Goal: Transaction & Acquisition: Download file/media

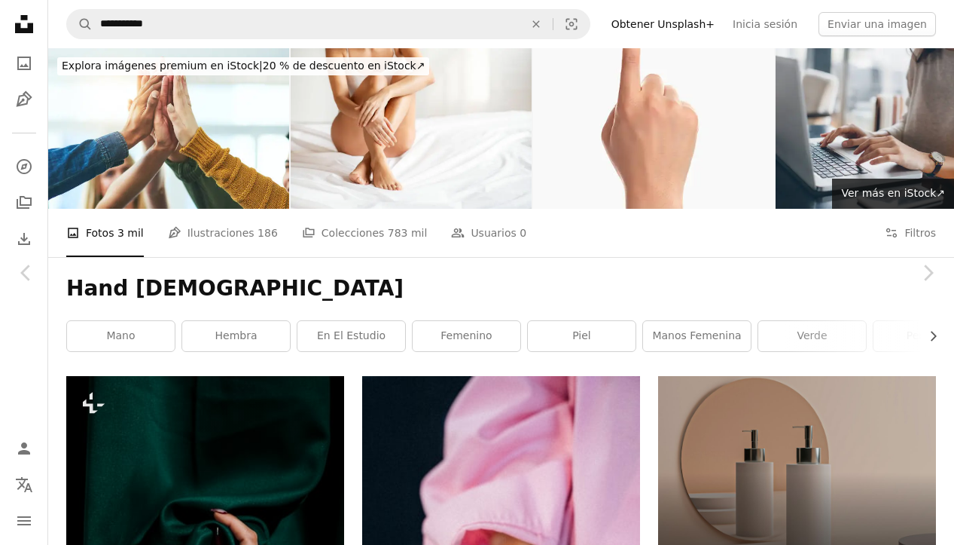
scroll to position [5527, 0]
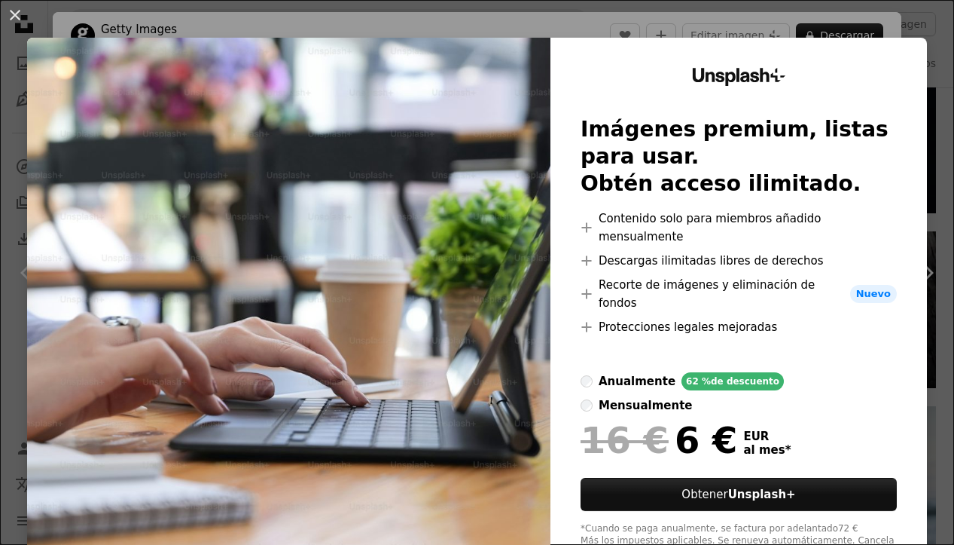
click at [71, 22] on div "An X shape Unsplash+ Imágenes premium, listas para usar. Obtén acceso ilimitado…" at bounding box center [477, 272] width 954 height 545
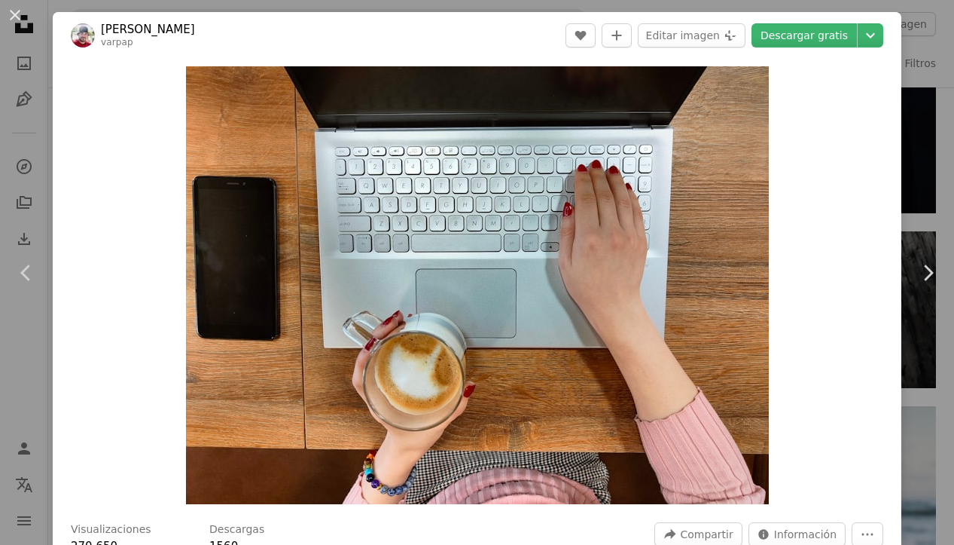
click at [837, 169] on div "Zoom in" at bounding box center [477, 285] width 849 height 453
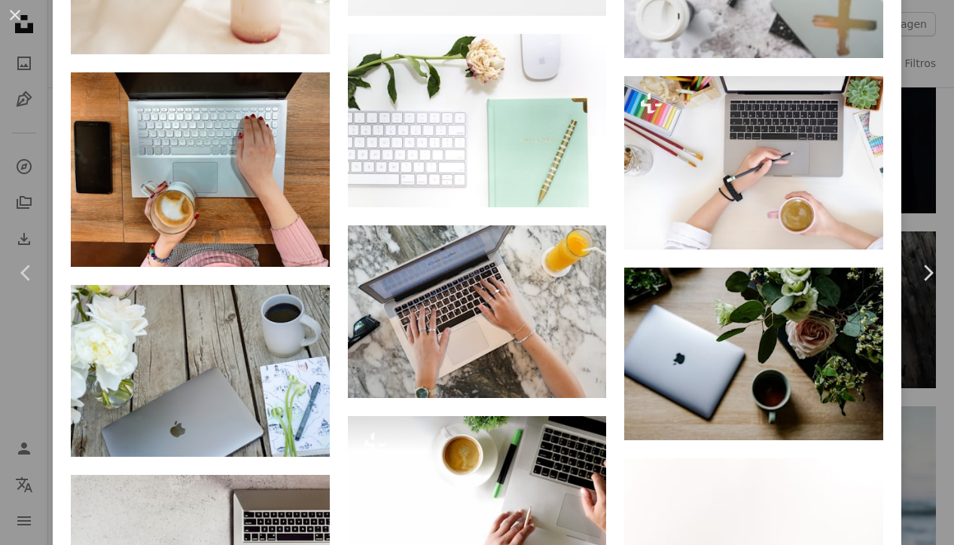
scroll to position [1689, 0]
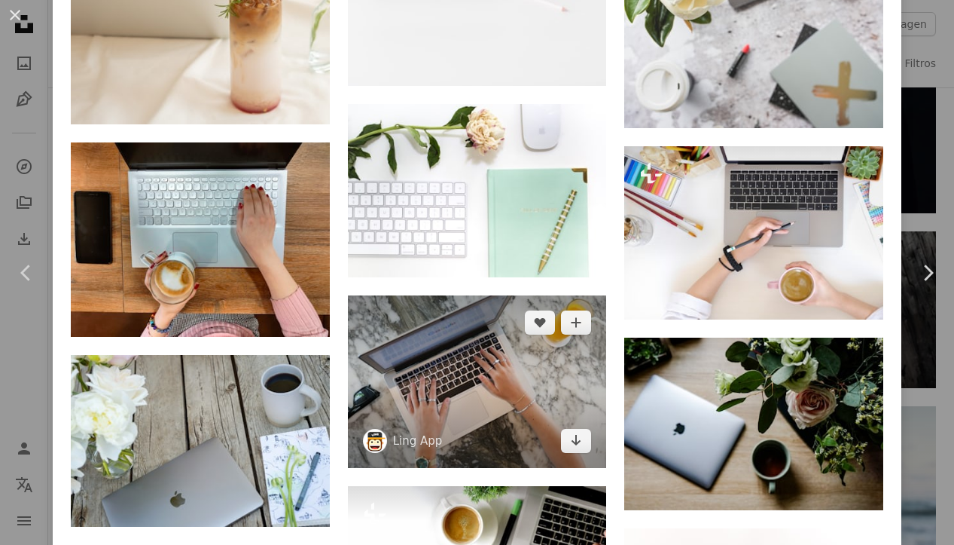
click at [452, 317] on img at bounding box center [477, 381] width 259 height 172
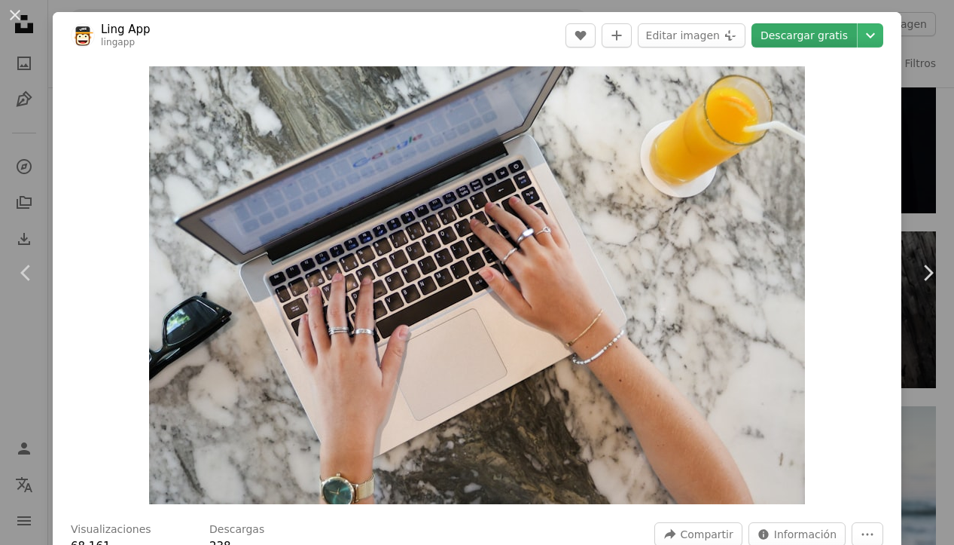
click at [807, 35] on link "Descargar gratis" at bounding box center [804, 35] width 105 height 24
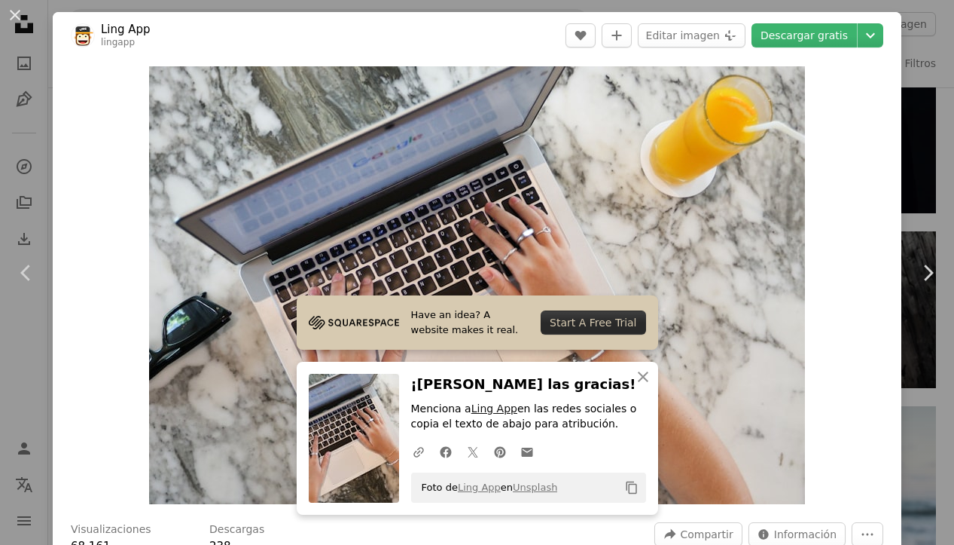
click at [501, 409] on link "Ling App" at bounding box center [494, 408] width 46 height 12
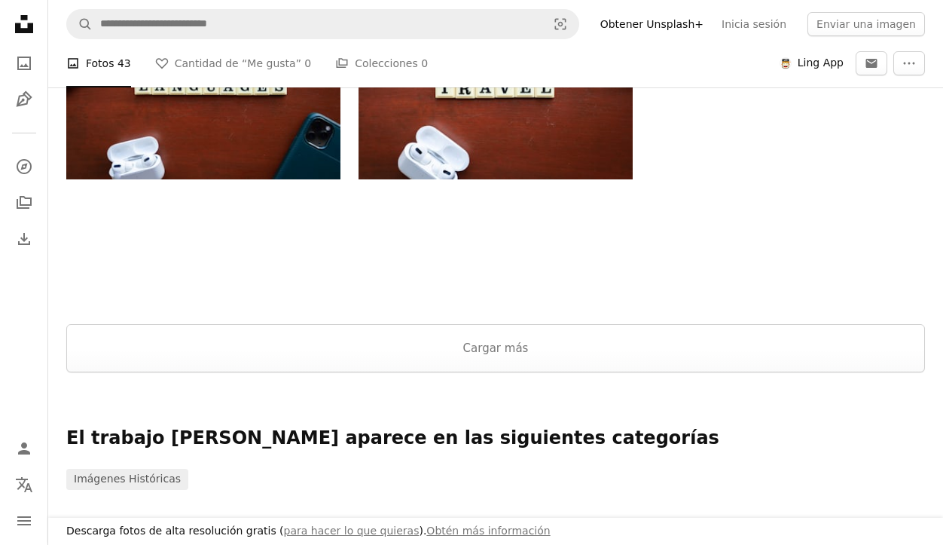
scroll to position [1636, 0]
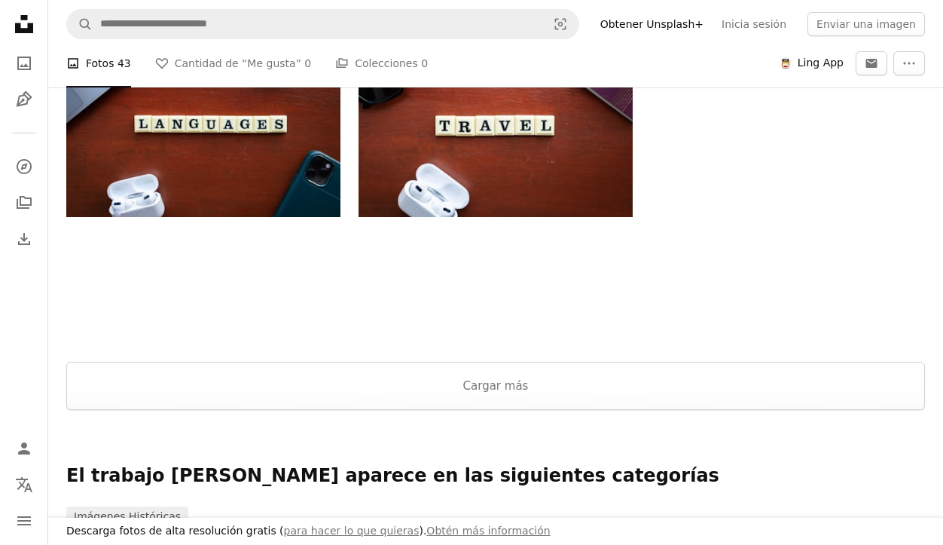
click at [516, 378] on button "Cargar más" at bounding box center [495, 386] width 859 height 48
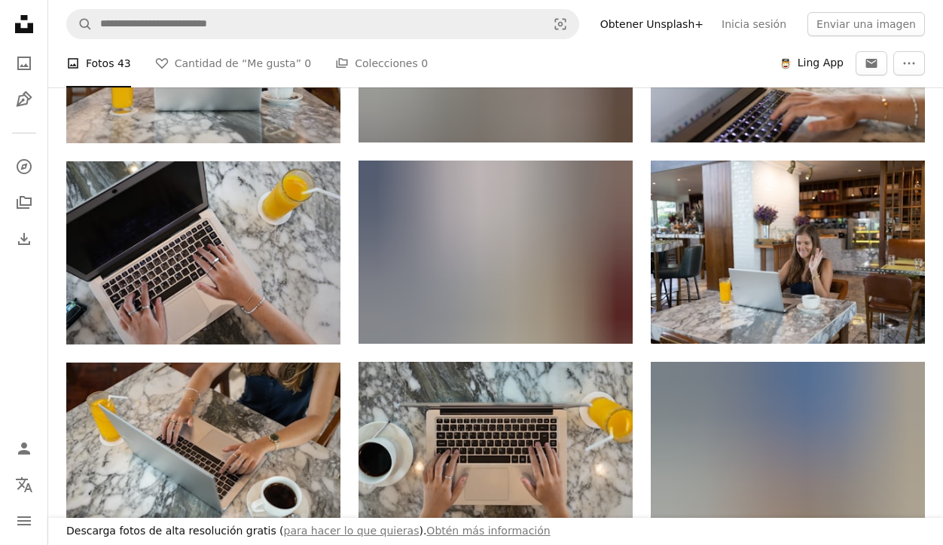
scroll to position [2714, 0]
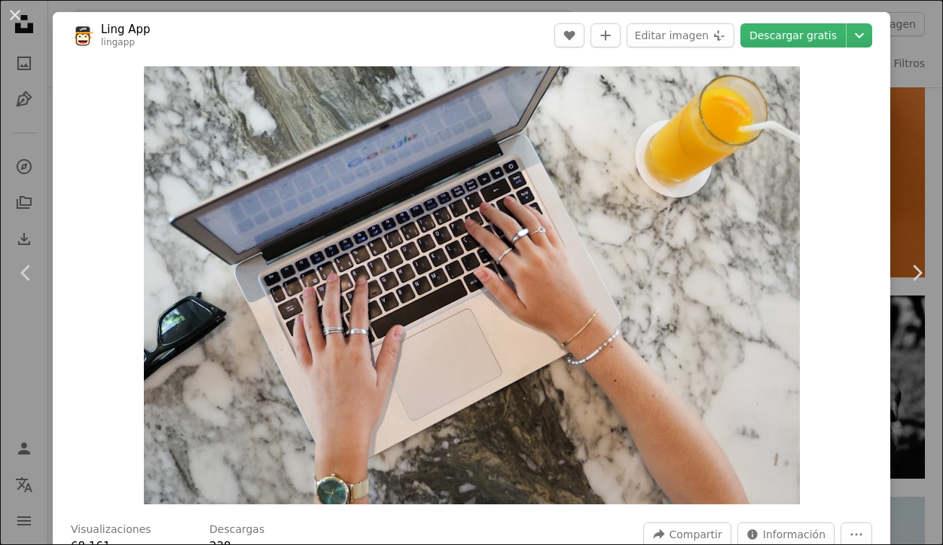
scroll to position [5527, 0]
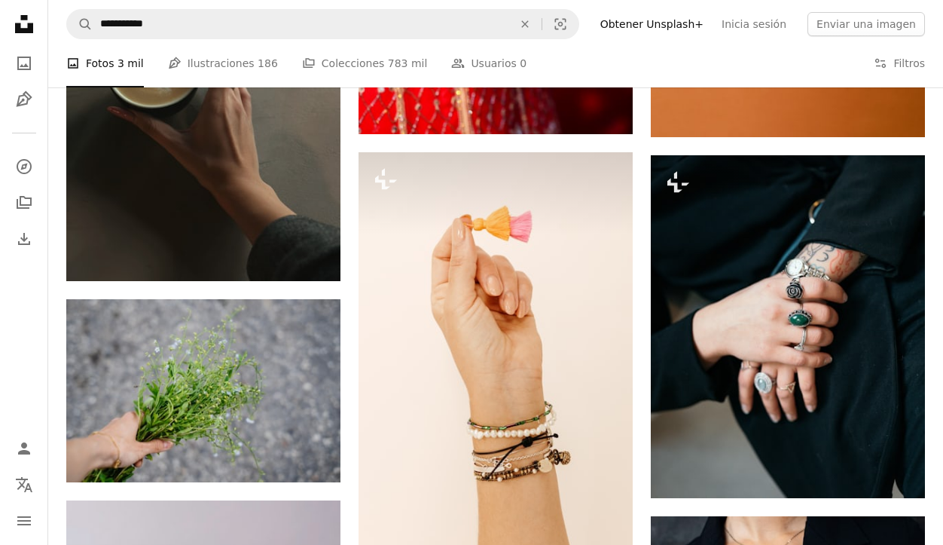
scroll to position [3704, 0]
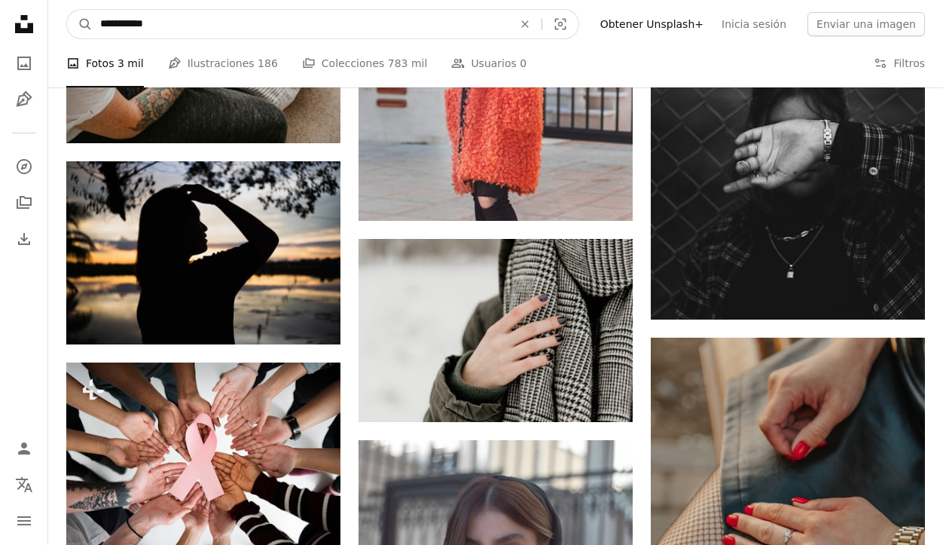
drag, startPoint x: 171, startPoint y: 23, endPoint x: 94, endPoint y: 20, distance: 76.9
click at [94, 20] on input "**********" at bounding box center [301, 24] width 416 height 29
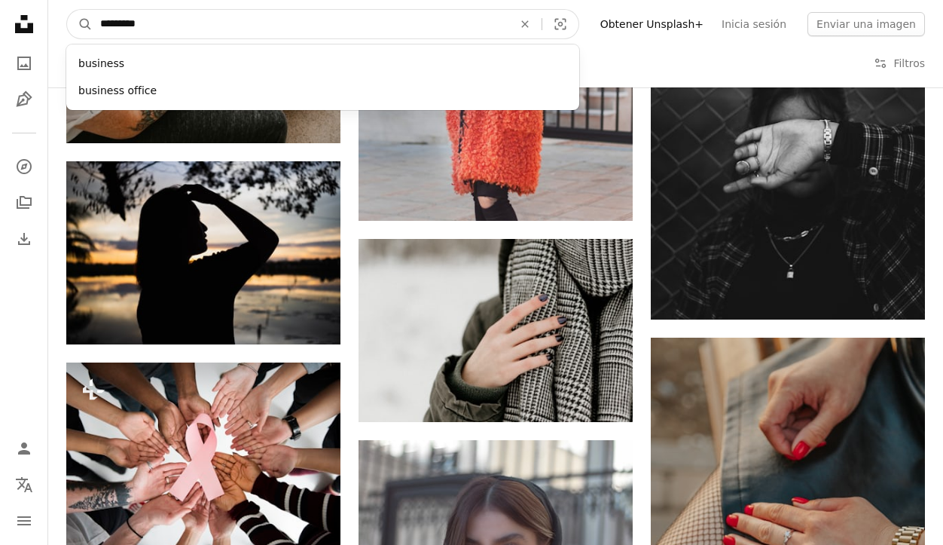
type input "********"
click at [80, 24] on button "A magnifying glass" at bounding box center [80, 24] width 26 height 29
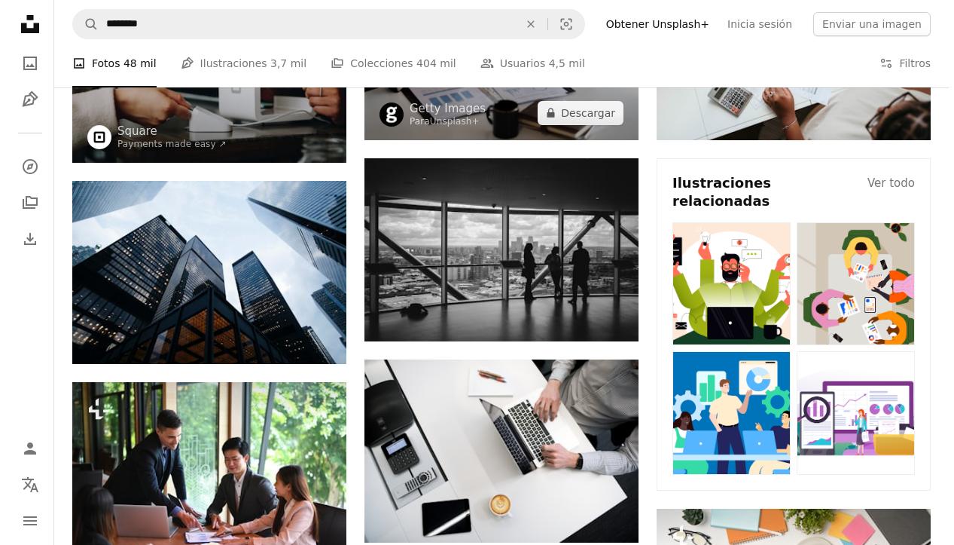
scroll to position [283, 0]
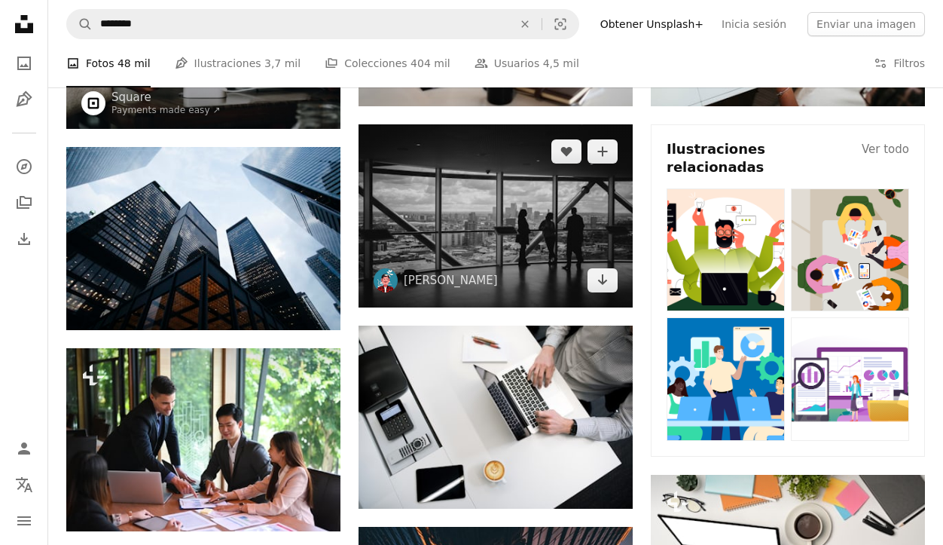
click at [492, 213] on img at bounding box center [495, 215] width 274 height 183
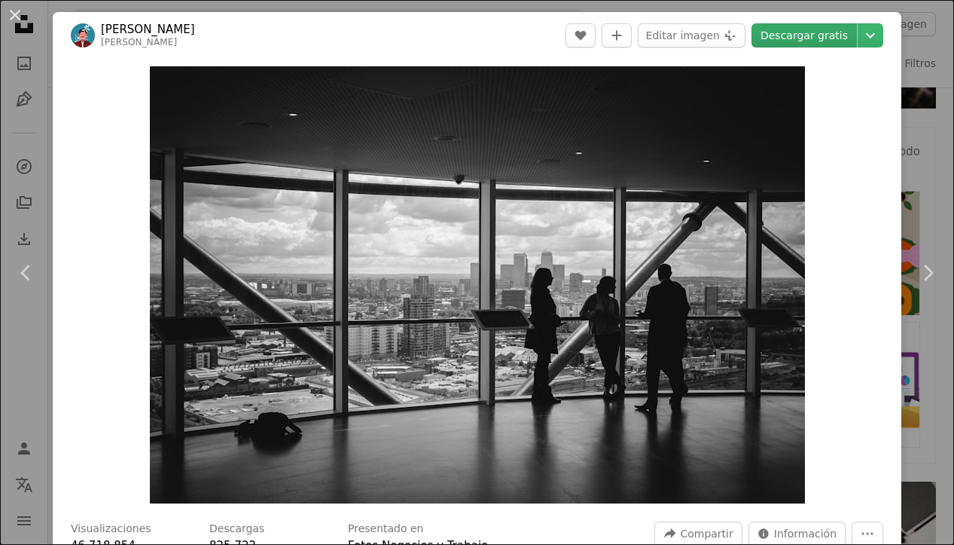
click at [792, 35] on link "Descargar gratis" at bounding box center [804, 35] width 105 height 24
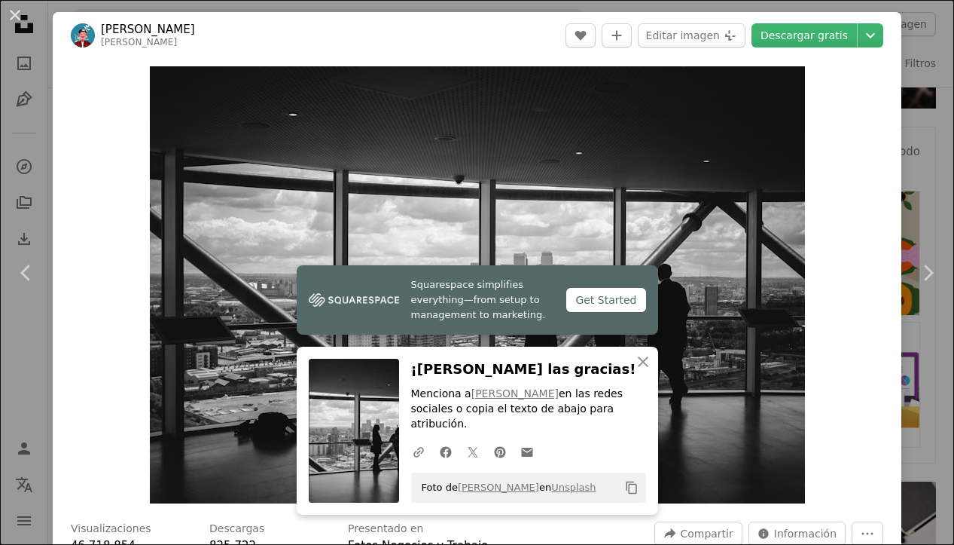
click at [831, 280] on div "Zoom in" at bounding box center [477, 285] width 849 height 452
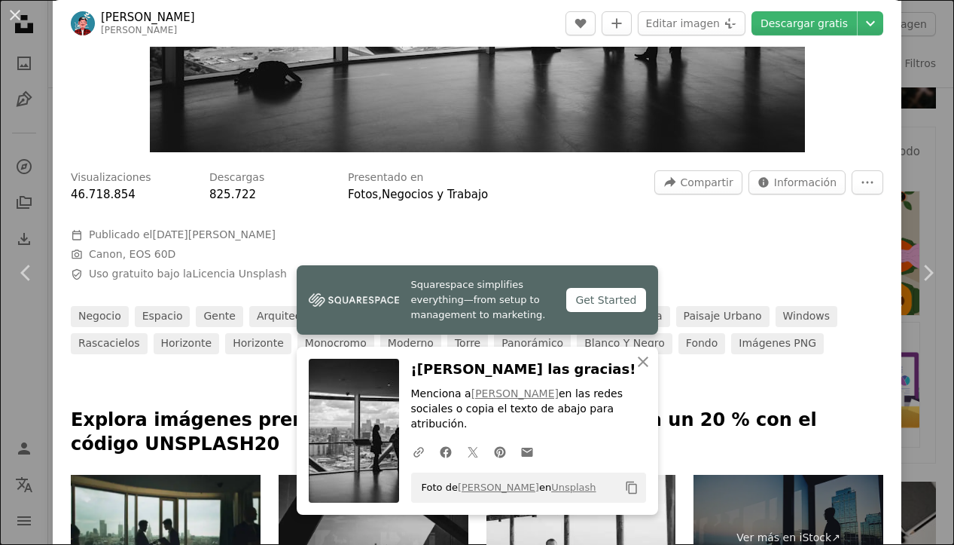
scroll to position [359, 0]
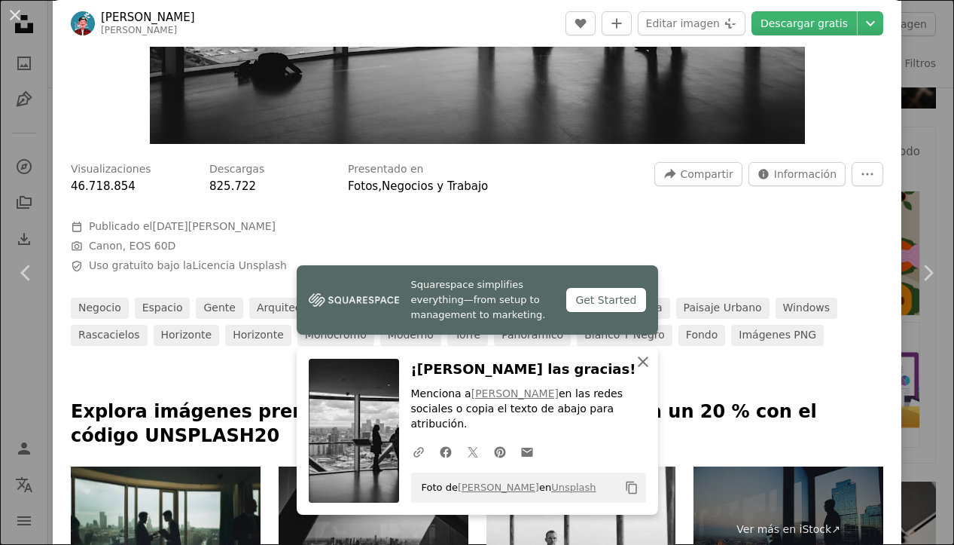
click at [647, 364] on icon "An X shape" at bounding box center [643, 361] width 18 height 18
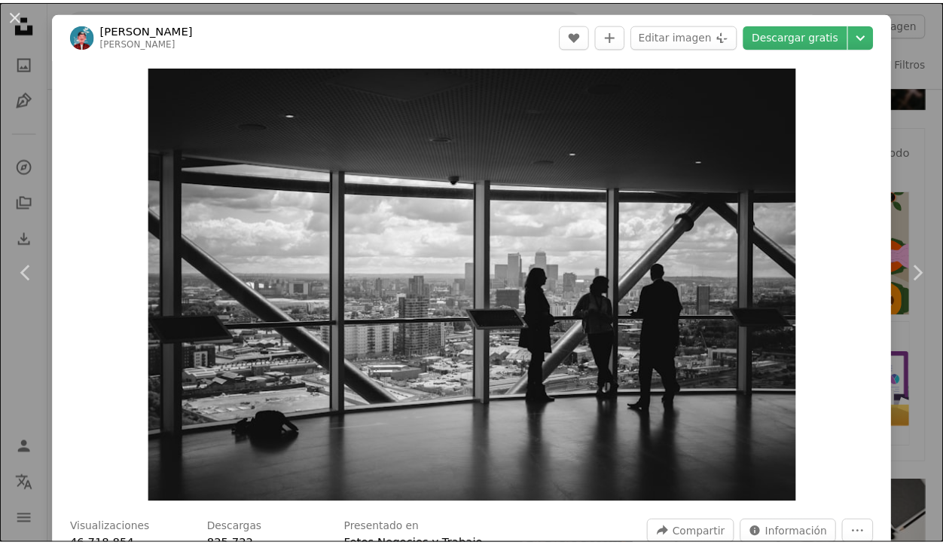
scroll to position [0, 0]
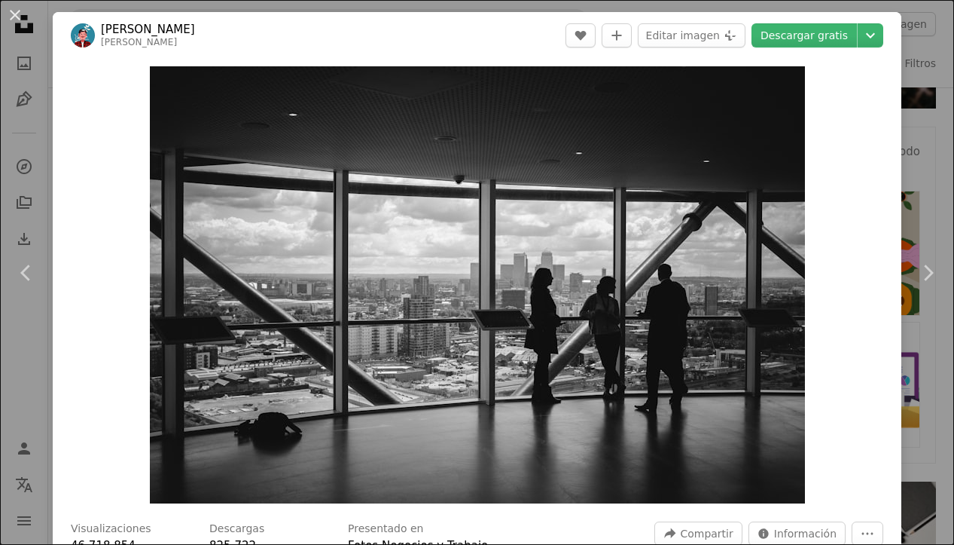
click at [861, 121] on div "Zoom in" at bounding box center [477, 285] width 849 height 452
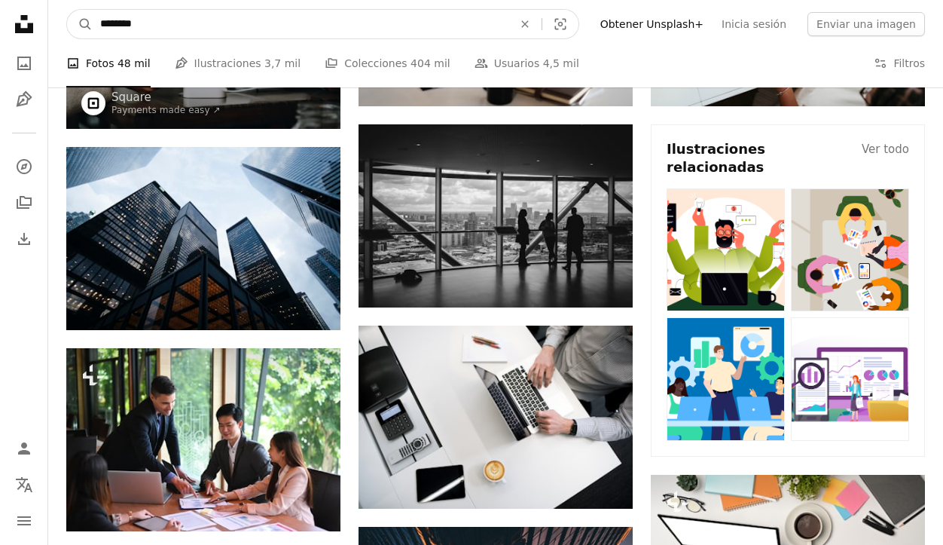
click at [154, 32] on input "********" at bounding box center [301, 24] width 416 height 29
type input "**********"
click at [80, 24] on button "A magnifying glass" at bounding box center [80, 24] width 26 height 29
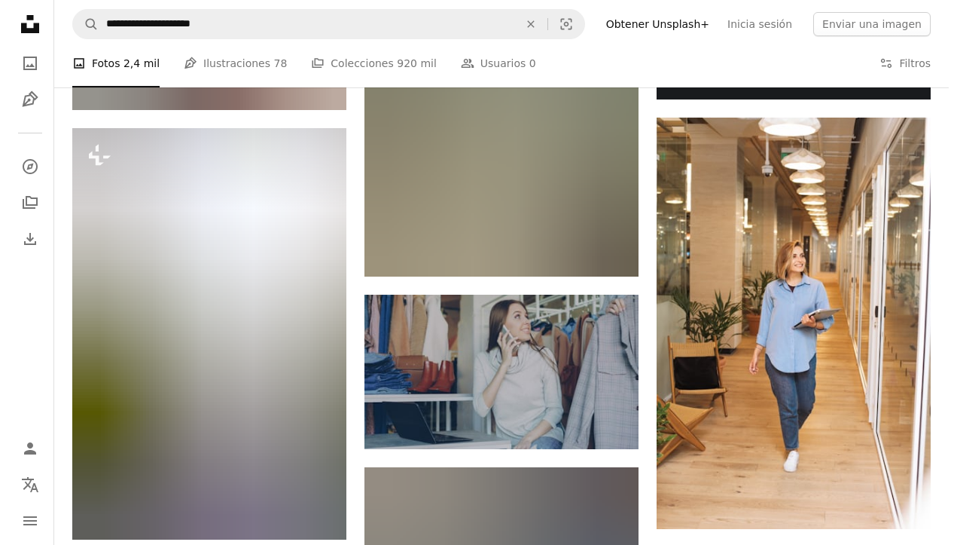
scroll to position [642, 0]
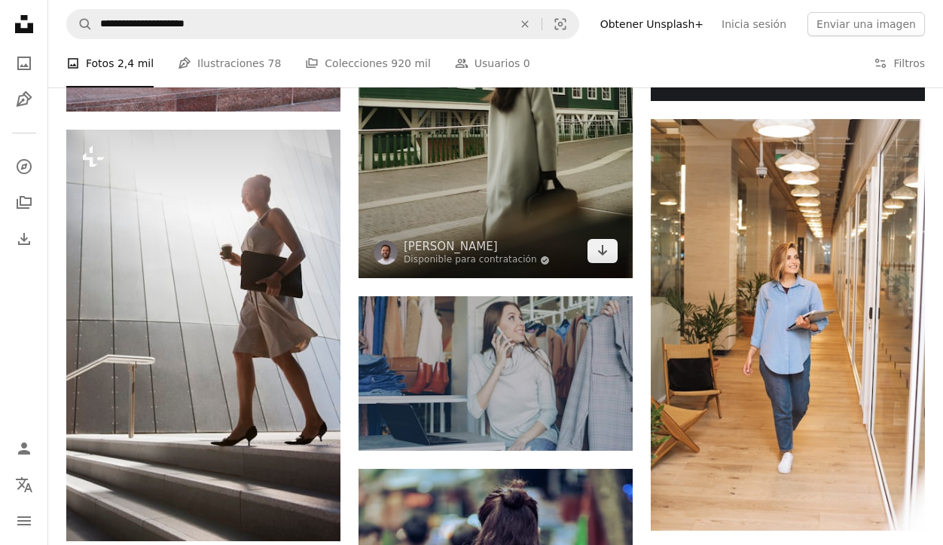
click at [434, 145] on img at bounding box center [495, 106] width 274 height 343
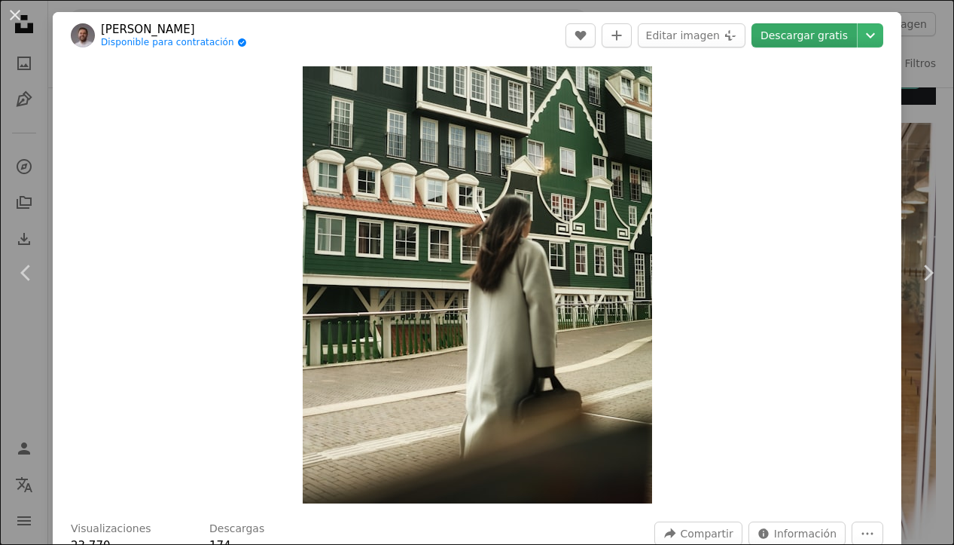
click at [783, 33] on link "Descargar gratis" at bounding box center [804, 35] width 105 height 24
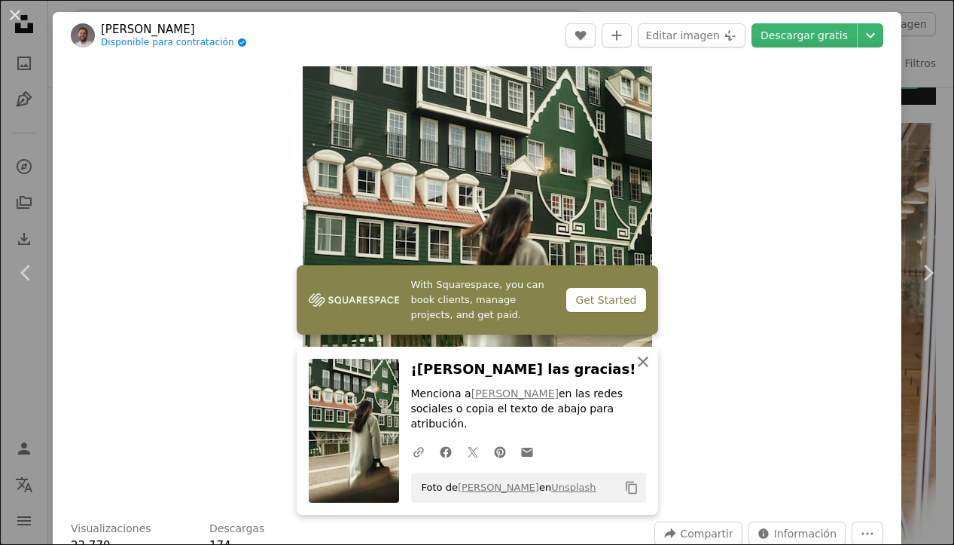
click at [641, 367] on icon "button" at bounding box center [643, 361] width 11 height 11
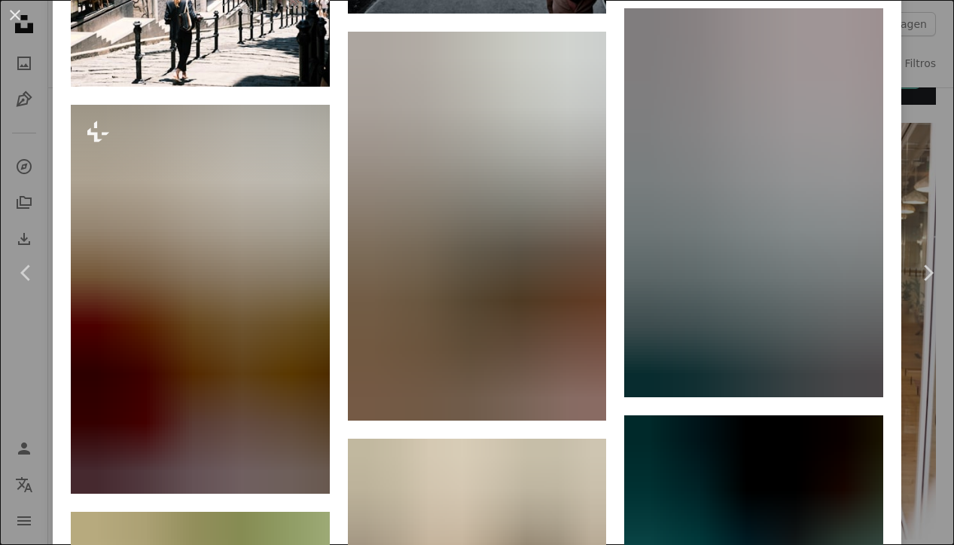
scroll to position [5747, 0]
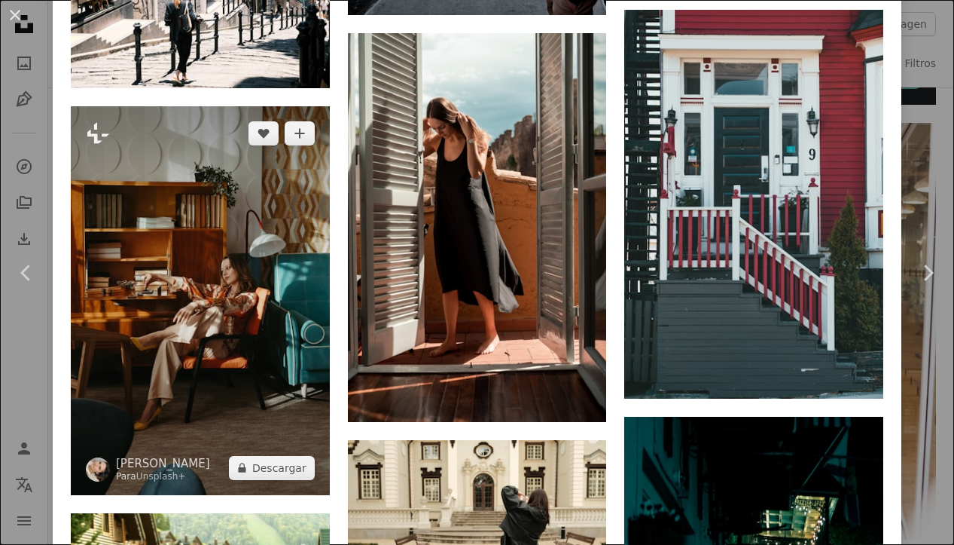
click at [255, 182] on img at bounding box center [200, 300] width 259 height 388
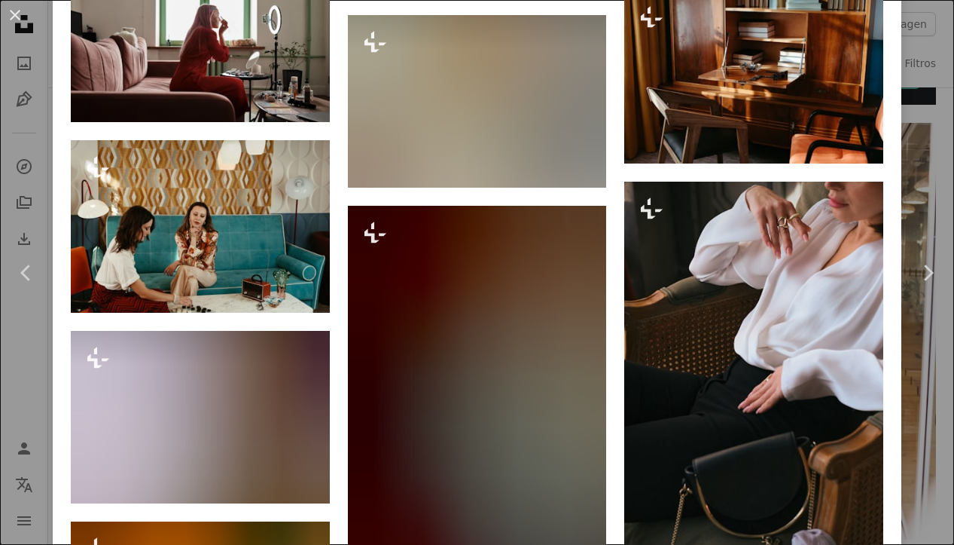
scroll to position [1982, 0]
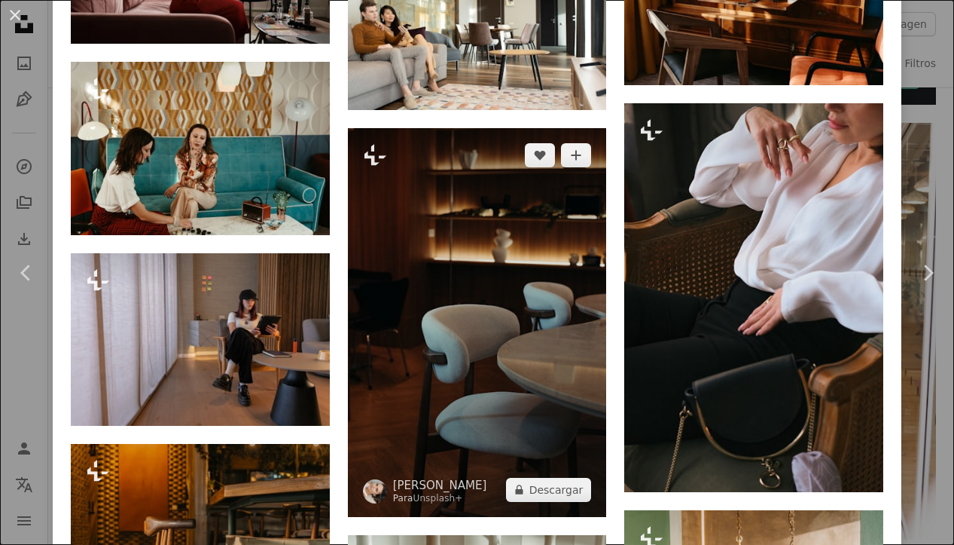
click at [470, 268] on img at bounding box center [477, 322] width 259 height 389
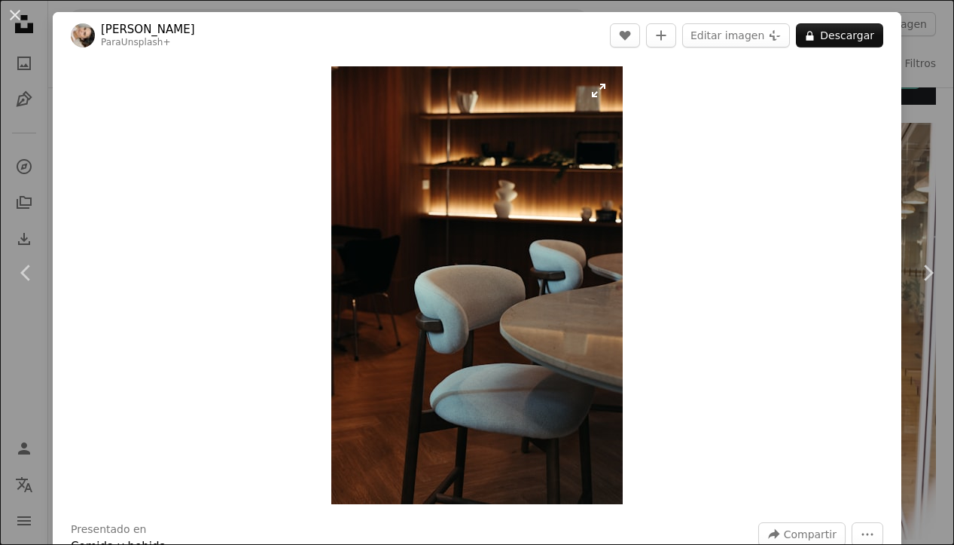
click at [569, 235] on img "Ampliar en esta imagen" at bounding box center [476, 285] width 291 height 438
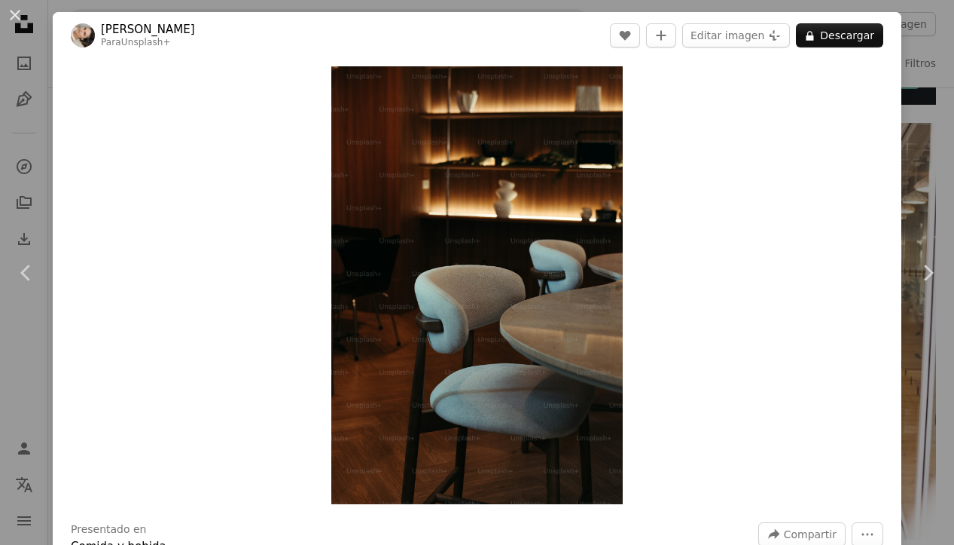
click at [763, 213] on div "Zoom in" at bounding box center [477, 285] width 849 height 453
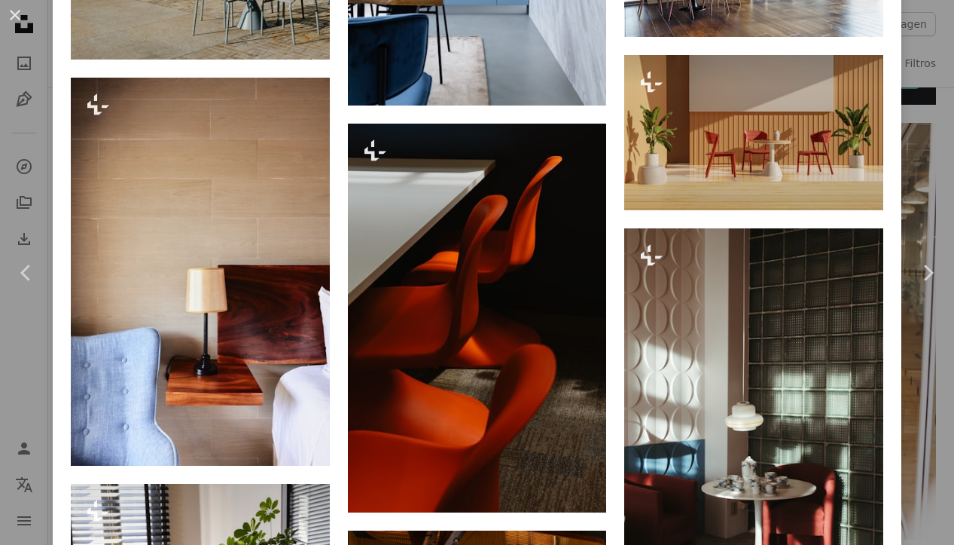
scroll to position [3342, 0]
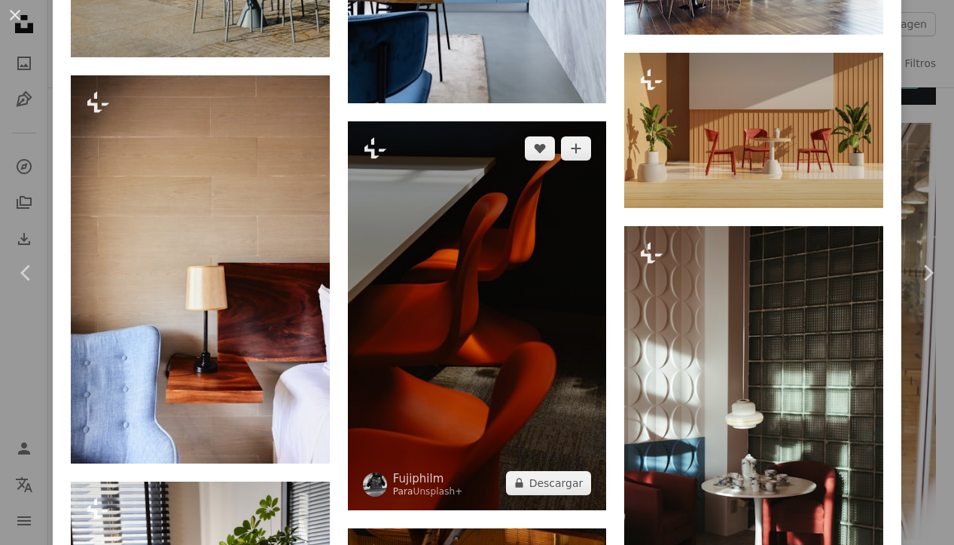
click at [457, 231] on img at bounding box center [477, 315] width 259 height 389
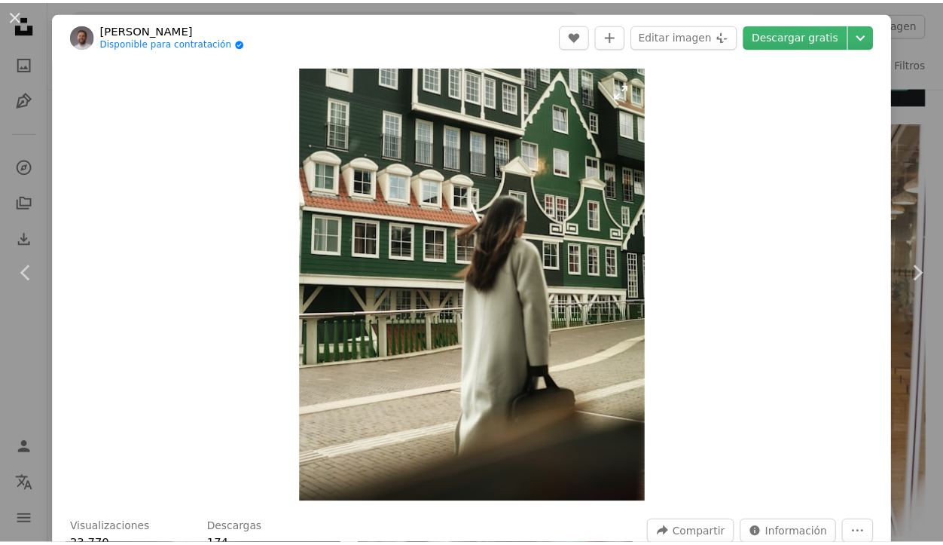
scroll to position [127, 0]
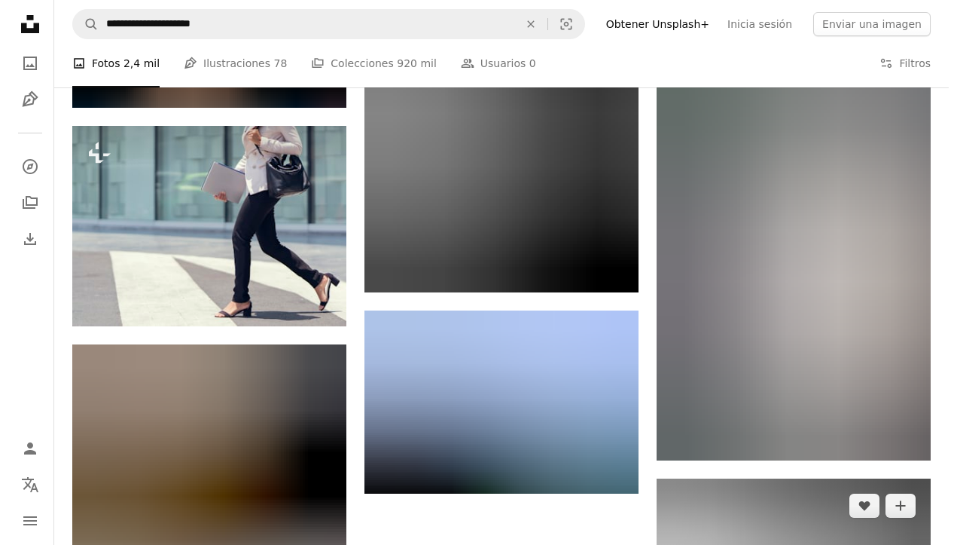
scroll to position [5073, 0]
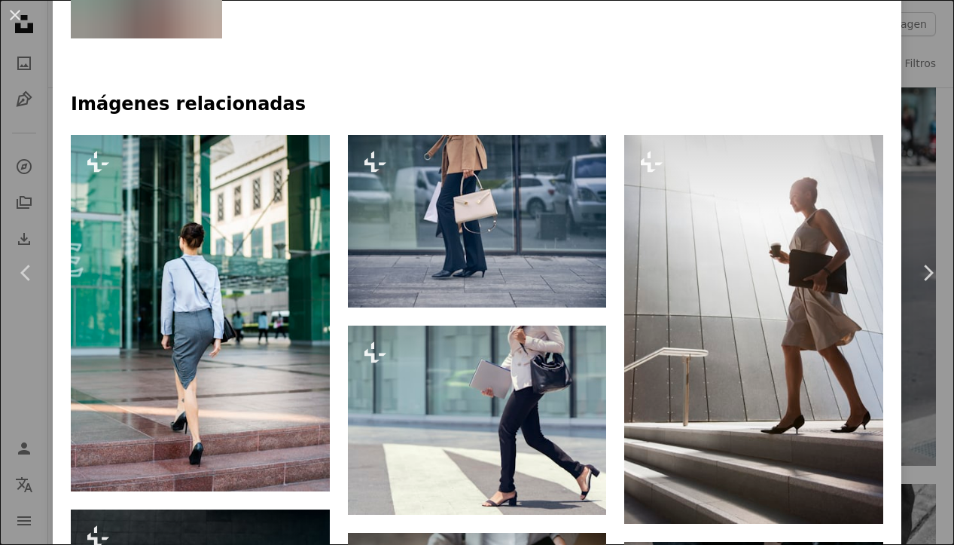
scroll to position [987, 0]
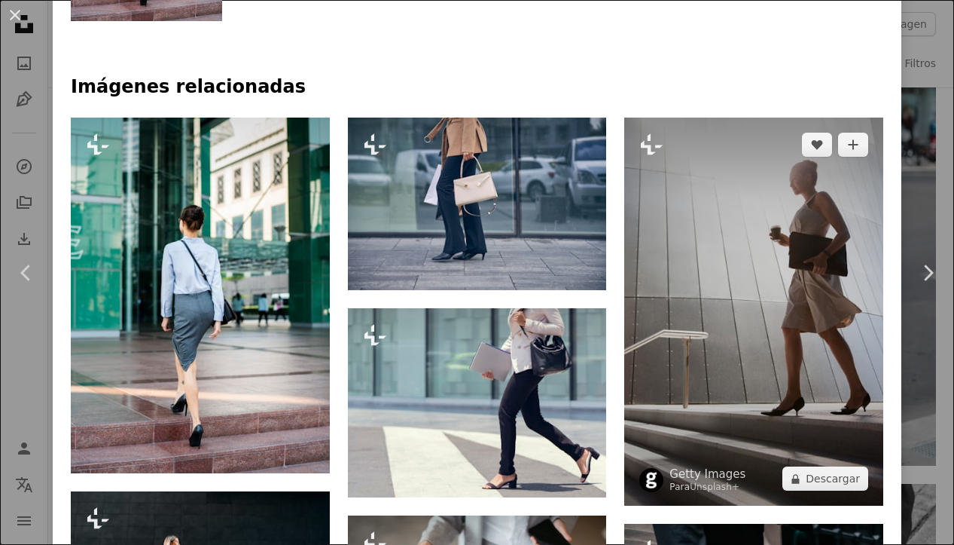
click at [698, 224] on img at bounding box center [753, 311] width 259 height 388
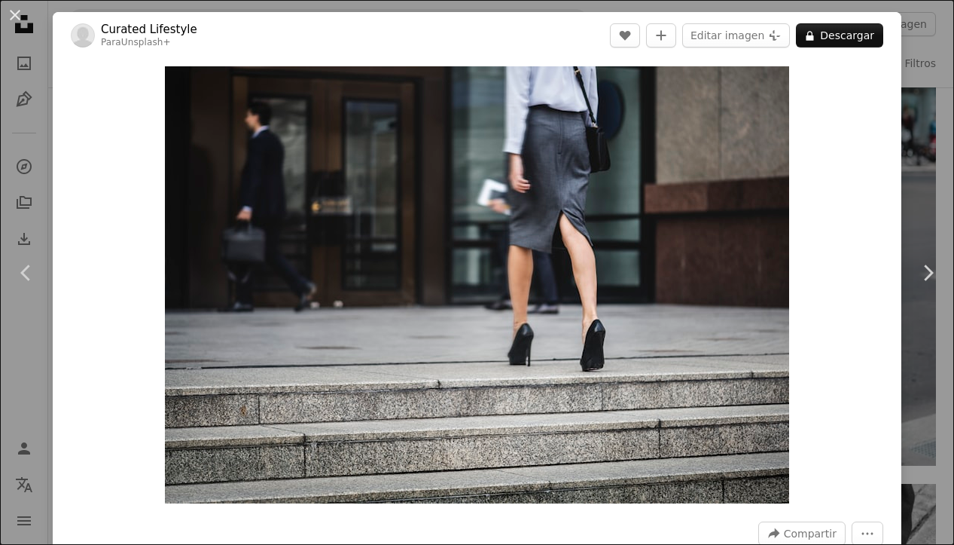
click at [124, 107] on div "Zoom in" at bounding box center [477, 285] width 849 height 452
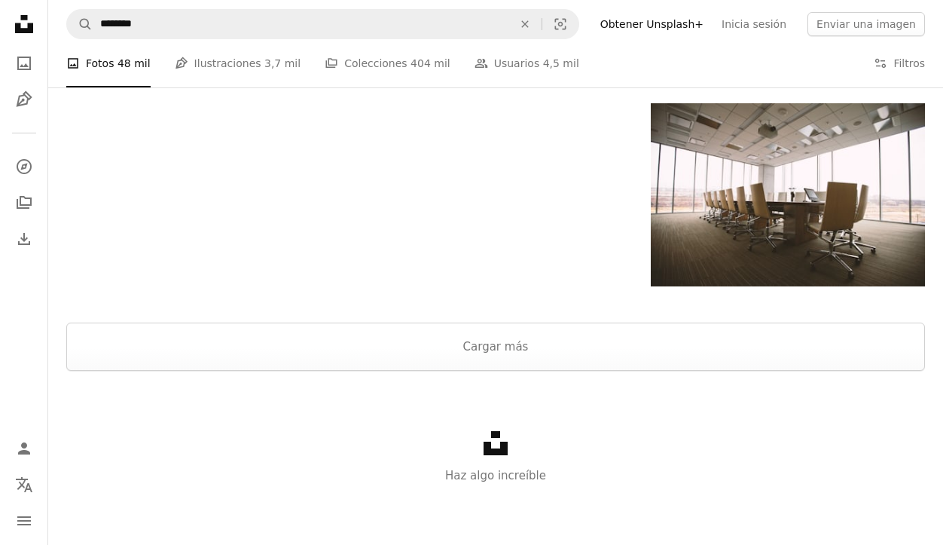
scroll to position [283, 0]
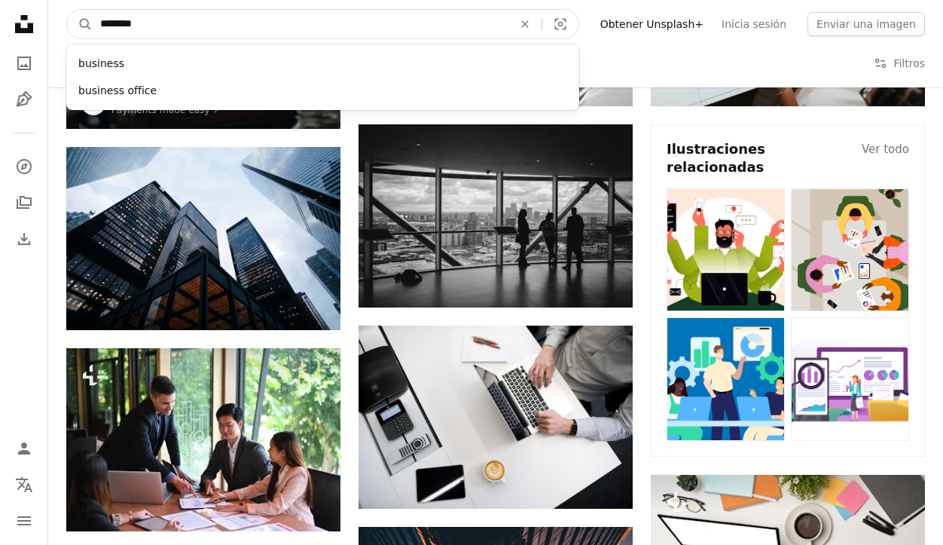
drag, startPoint x: 163, startPoint y: 24, endPoint x: 65, endPoint y: 24, distance: 97.9
click at [65, 24] on nav "A magnifying glass ******** business business office An X shape Visual search F…" at bounding box center [495, 24] width 895 height 48
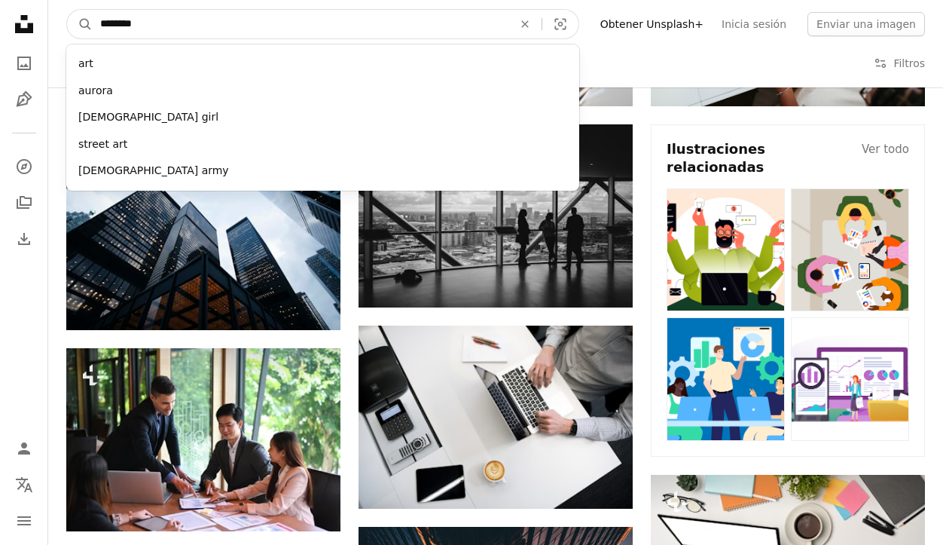
type input "*********"
click at [80, 24] on button "A magnifying glass" at bounding box center [80, 24] width 26 height 29
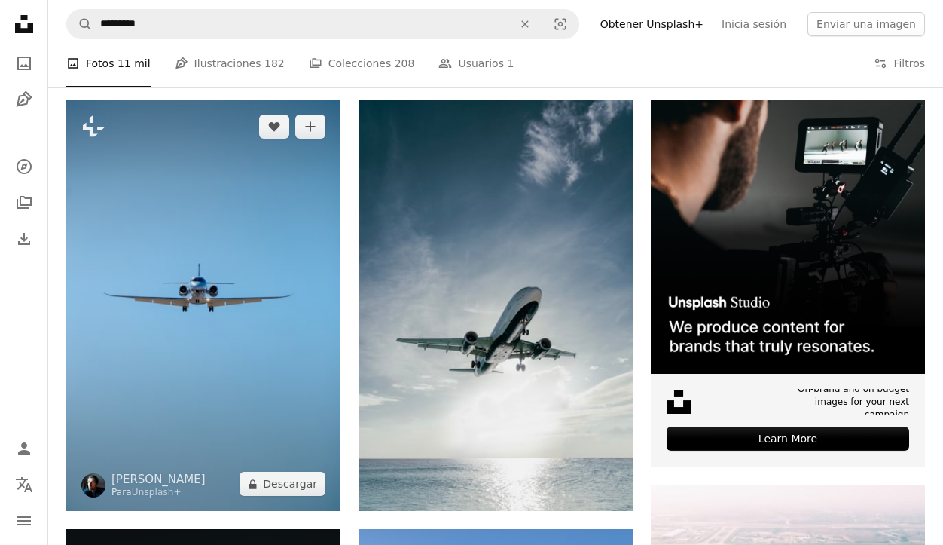
scroll to position [274, 0]
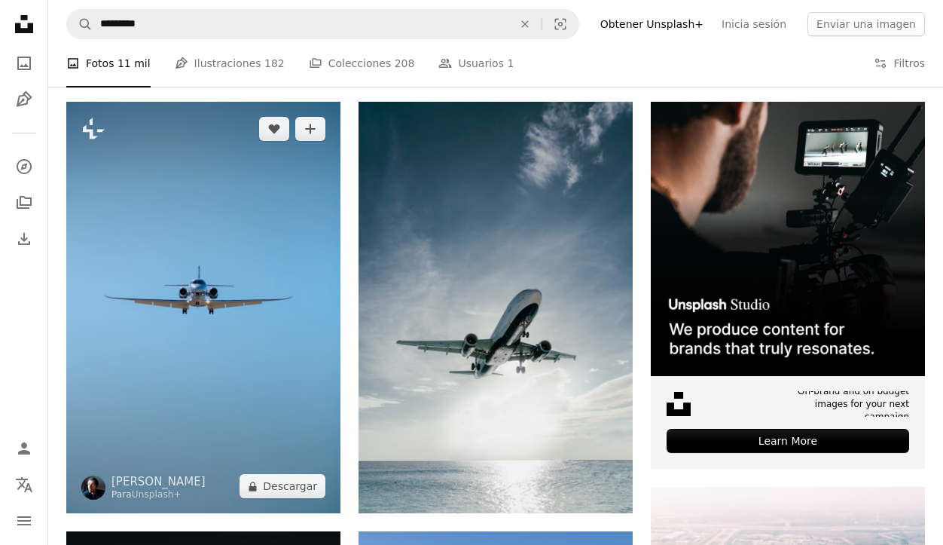
click at [227, 177] on img at bounding box center [203, 307] width 274 height 411
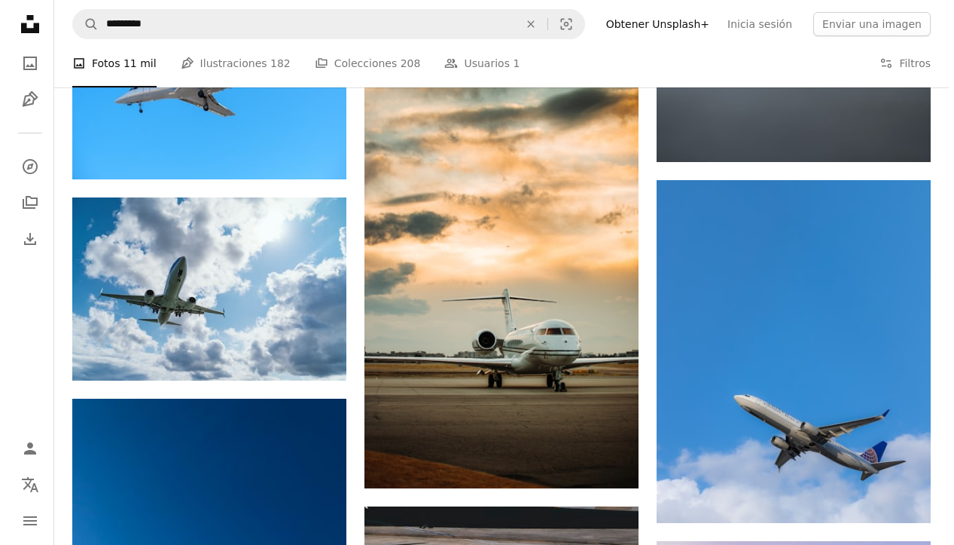
scroll to position [1235, 0]
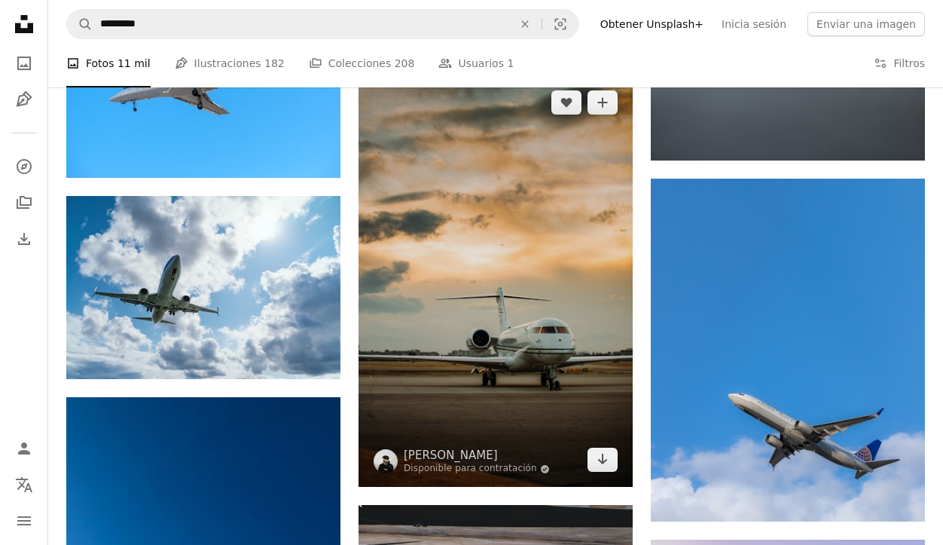
click at [468, 239] on img at bounding box center [495, 280] width 274 height 411
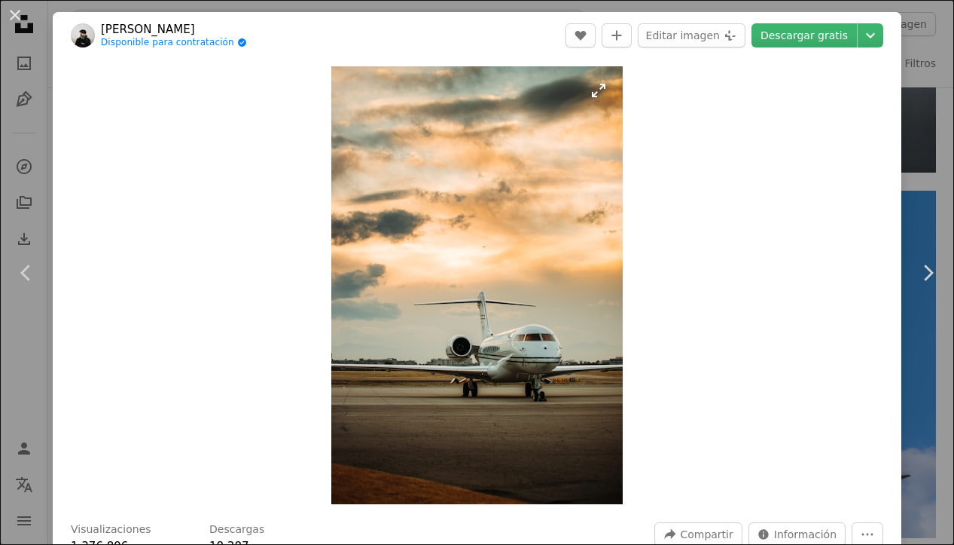
click at [468, 242] on img "Ampliar en esta imagen" at bounding box center [476, 285] width 291 height 438
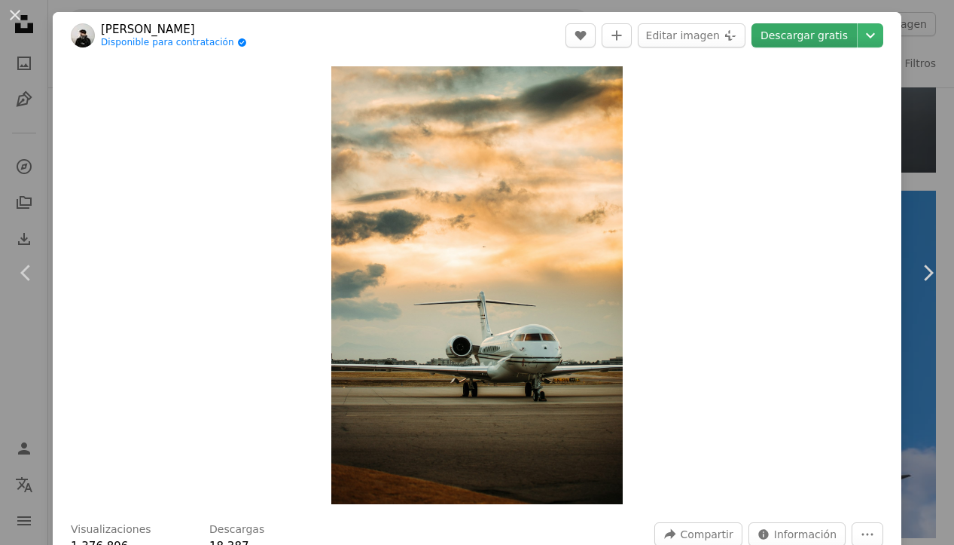
click at [780, 37] on link "Descargar gratis" at bounding box center [804, 35] width 105 height 24
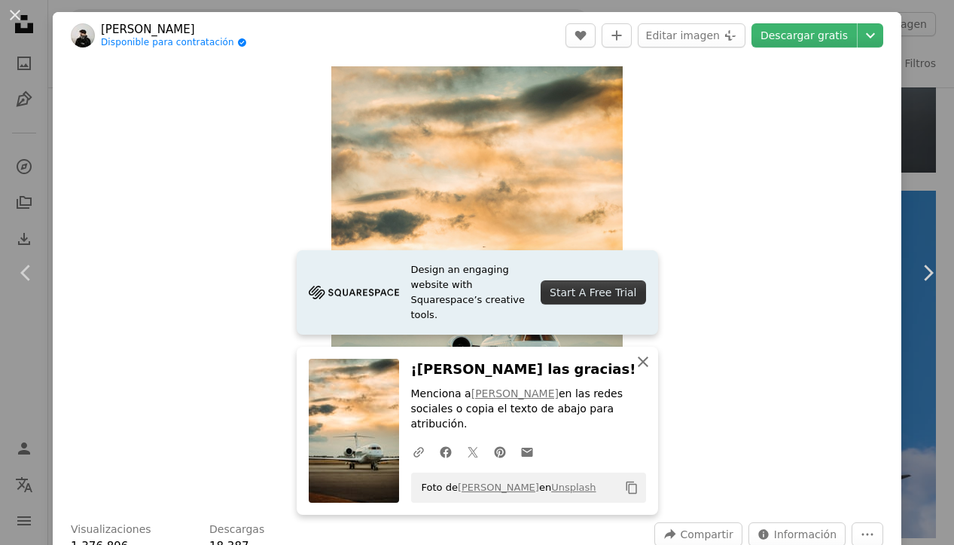
click at [638, 371] on icon "An X shape" at bounding box center [643, 361] width 18 height 18
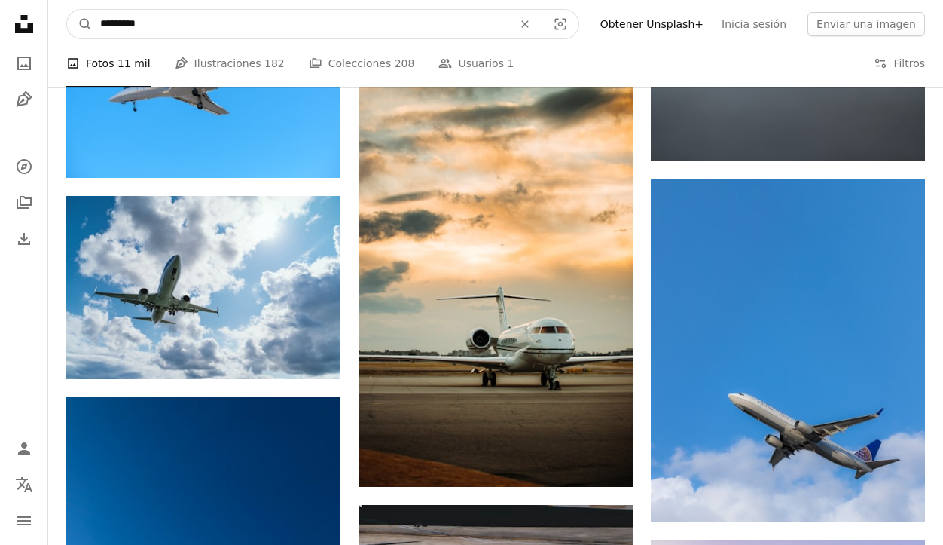
click at [194, 21] on input "*********" at bounding box center [301, 24] width 416 height 29
type input "**********"
click at [80, 24] on button "A magnifying glass" at bounding box center [80, 24] width 26 height 29
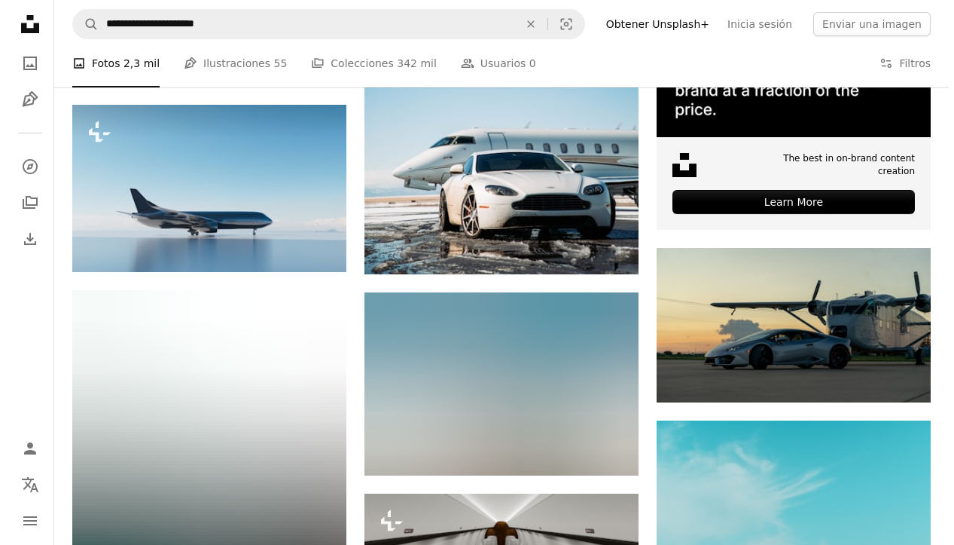
scroll to position [514, 0]
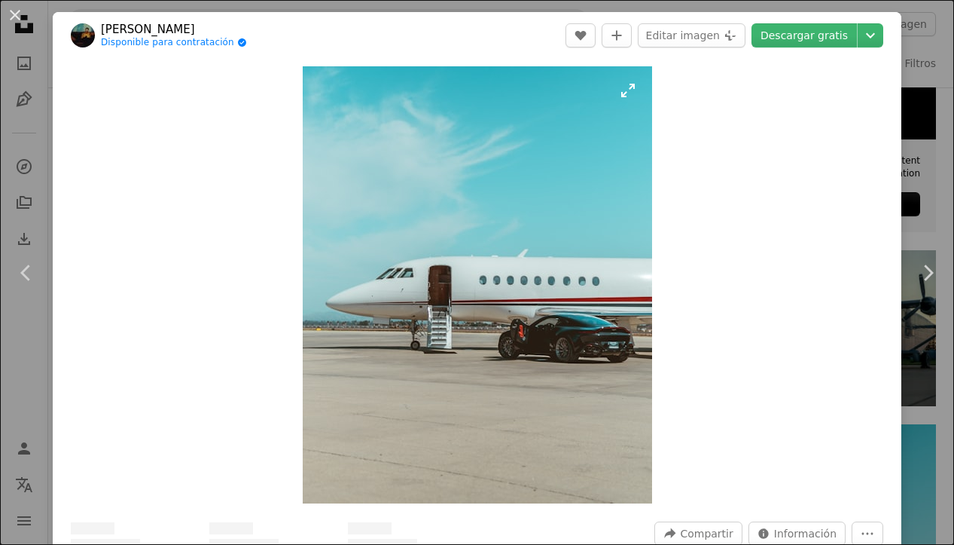
click at [502, 243] on img "Ampliar en esta imagen" at bounding box center [477, 284] width 349 height 437
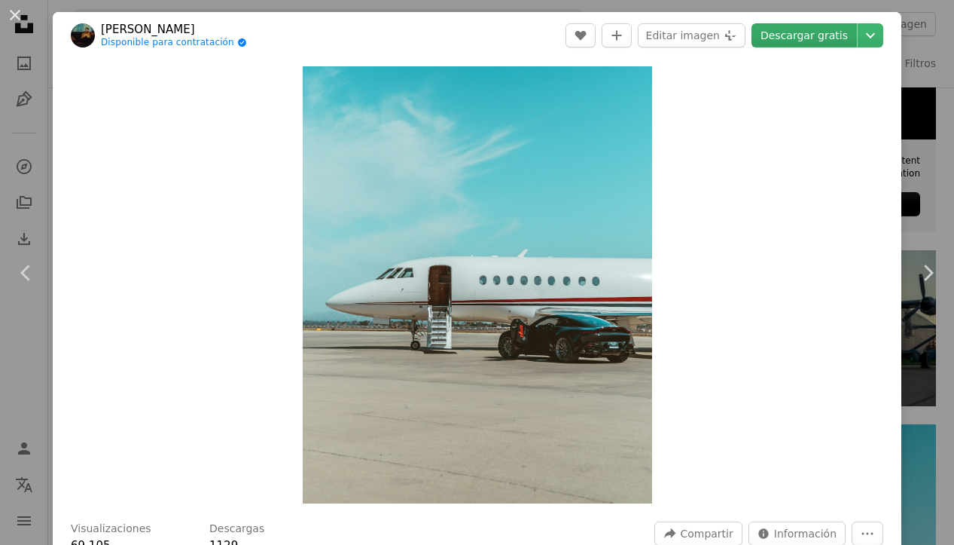
click at [777, 28] on link "Descargar gratis" at bounding box center [804, 35] width 105 height 24
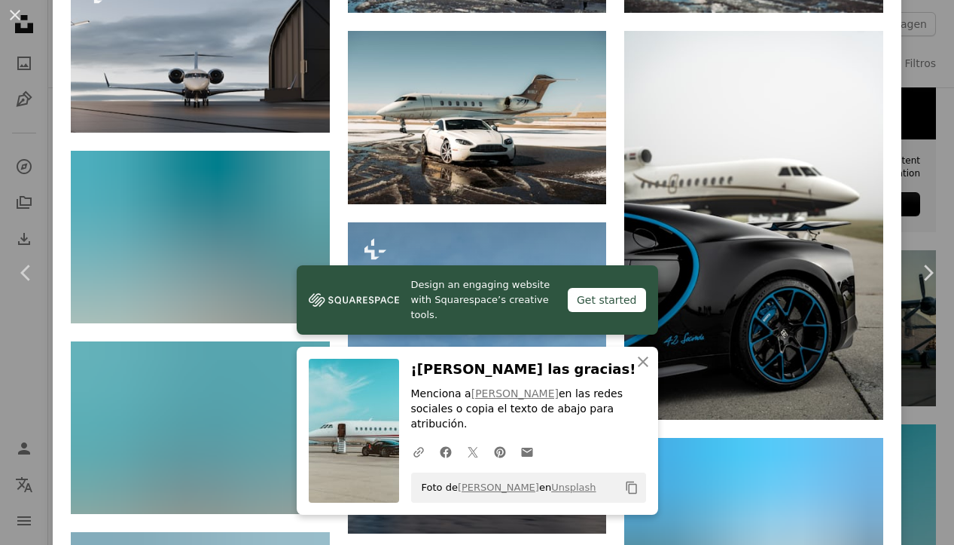
scroll to position [1429, 0]
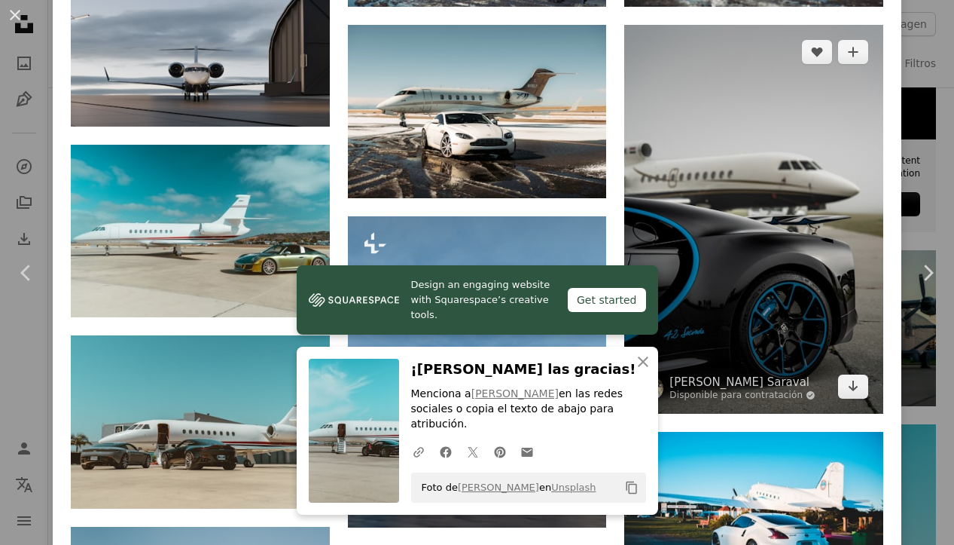
click at [723, 162] on img at bounding box center [753, 219] width 259 height 388
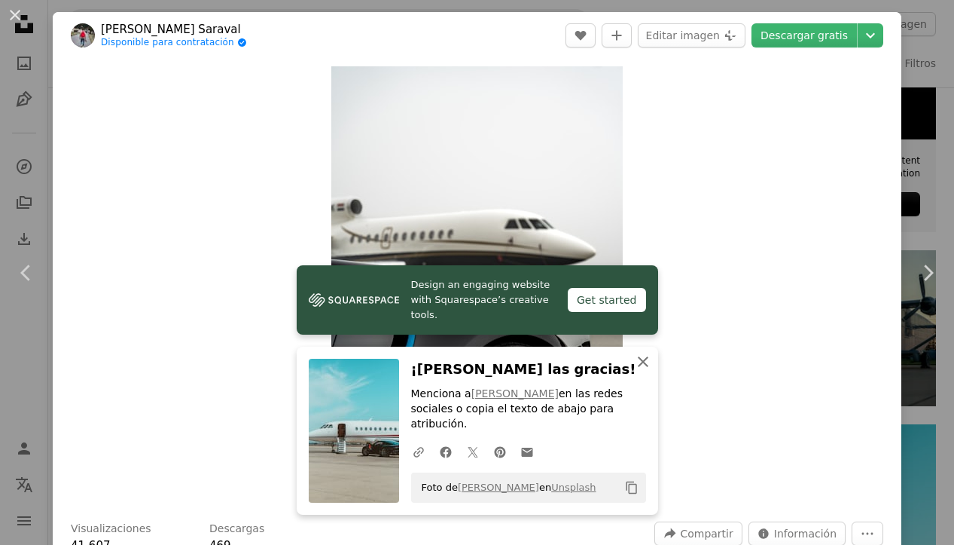
click at [642, 363] on icon "button" at bounding box center [643, 361] width 11 height 11
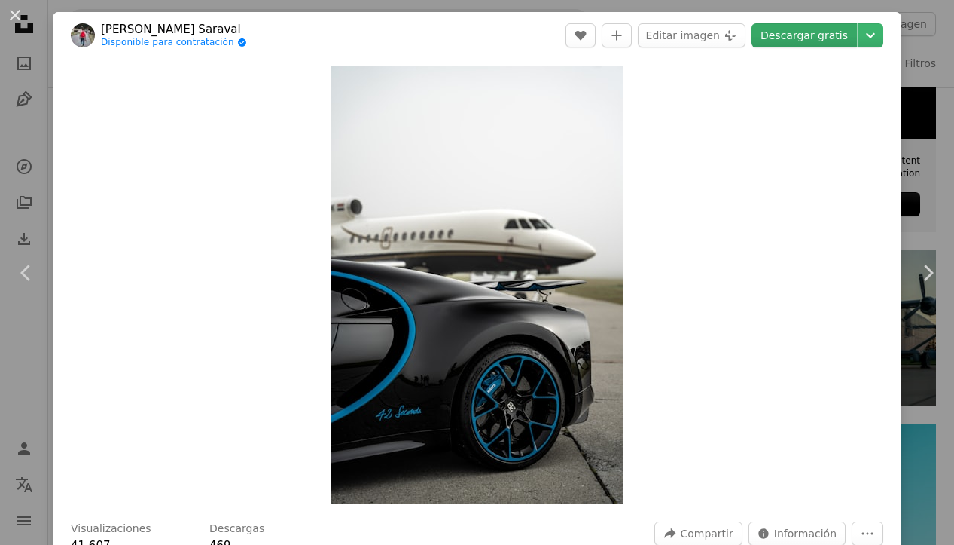
click at [795, 36] on link "Descargar gratis" at bounding box center [804, 35] width 105 height 24
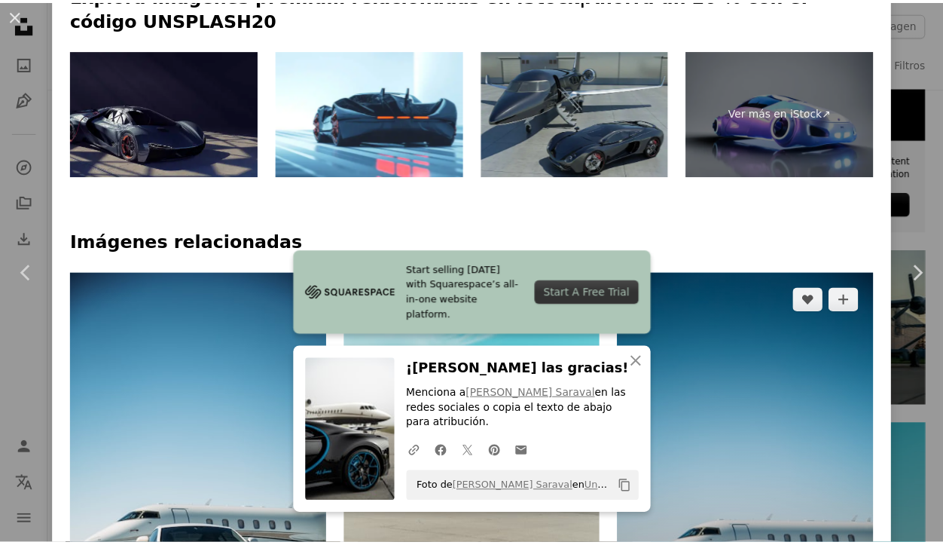
scroll to position [600, 0]
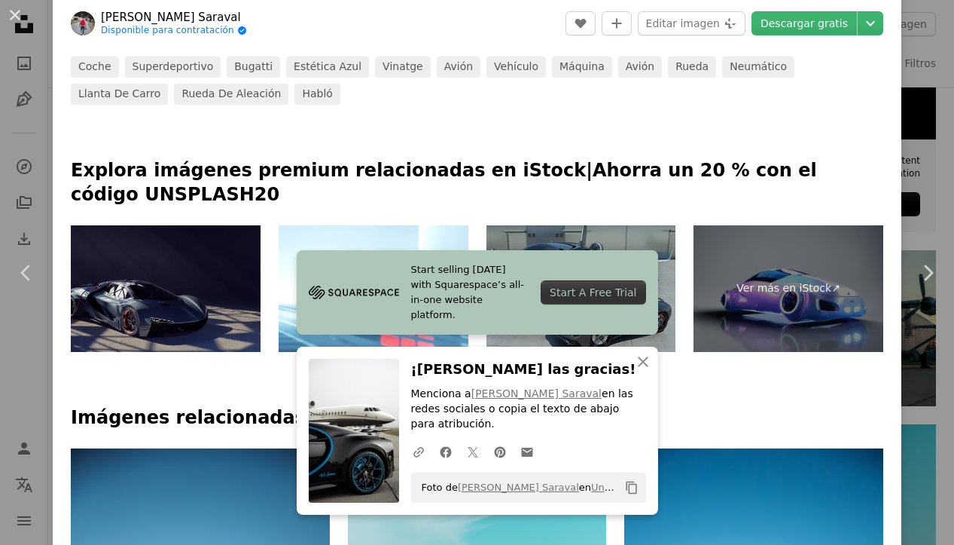
click at [910, 78] on div "An X shape Chevron left Chevron right Start selling [DATE] with Squarespace’s a…" at bounding box center [477, 272] width 954 height 545
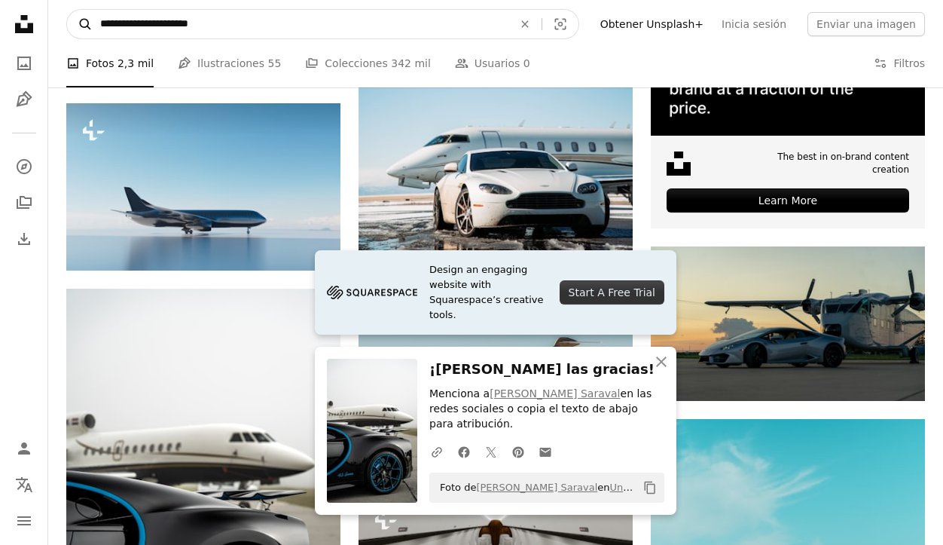
drag, startPoint x: 237, startPoint y: 22, endPoint x: 90, endPoint y: 23, distance: 147.6
click at [90, 23] on form "**********" at bounding box center [322, 24] width 513 height 30
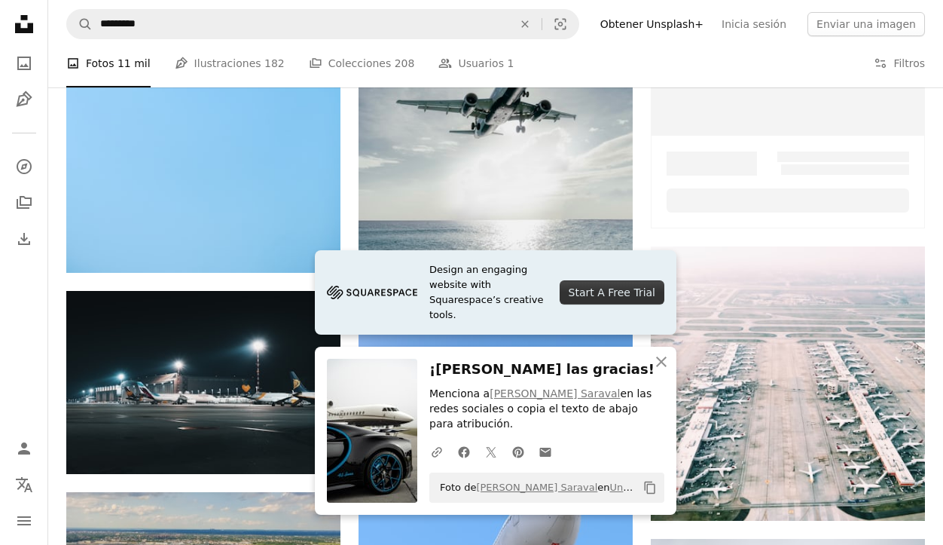
scroll to position [1235, 0]
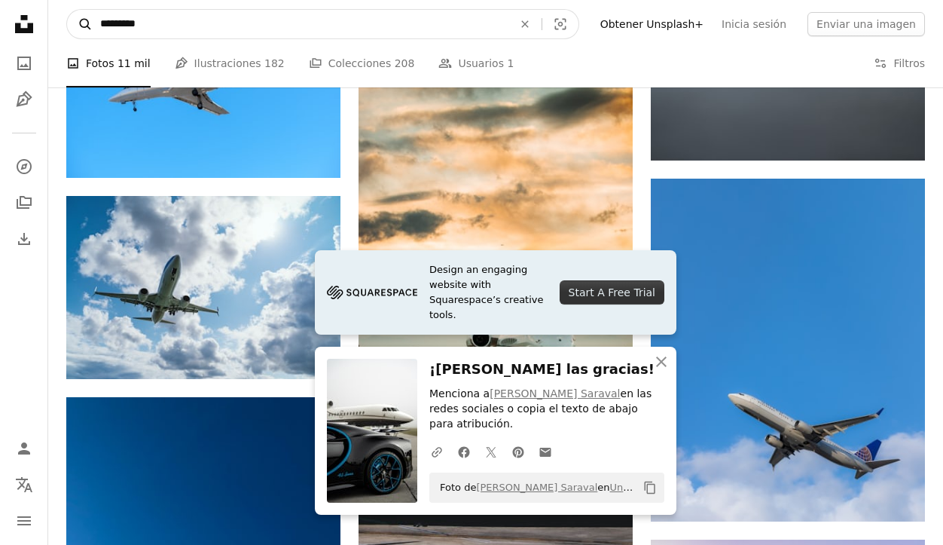
drag, startPoint x: 154, startPoint y: 26, endPoint x: 72, endPoint y: 20, distance: 83.1
click at [72, 20] on form "A magnifying glass ********* An X shape Visual search" at bounding box center [322, 24] width 513 height 30
type input "**********"
click at [80, 24] on button "A magnifying glass" at bounding box center [80, 24] width 26 height 29
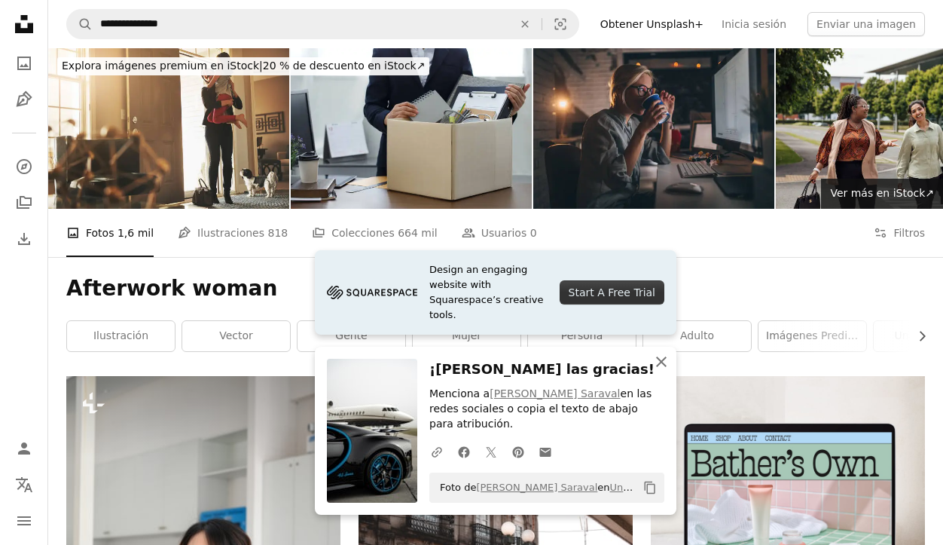
click at [661, 362] on icon "An X shape" at bounding box center [661, 361] width 18 height 18
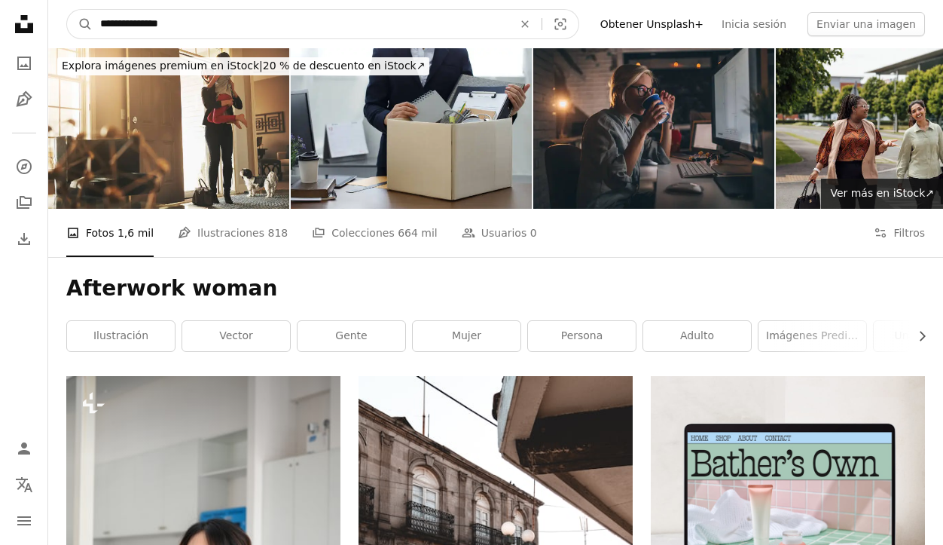
click at [194, 23] on input "**********" at bounding box center [301, 24] width 416 height 29
drag, startPoint x: 151, startPoint y: 32, endPoint x: 46, endPoint y: 34, distance: 105.5
drag, startPoint x: 148, startPoint y: 23, endPoint x: 96, endPoint y: 20, distance: 52.1
click at [96, 21] on input "**********" at bounding box center [301, 24] width 416 height 29
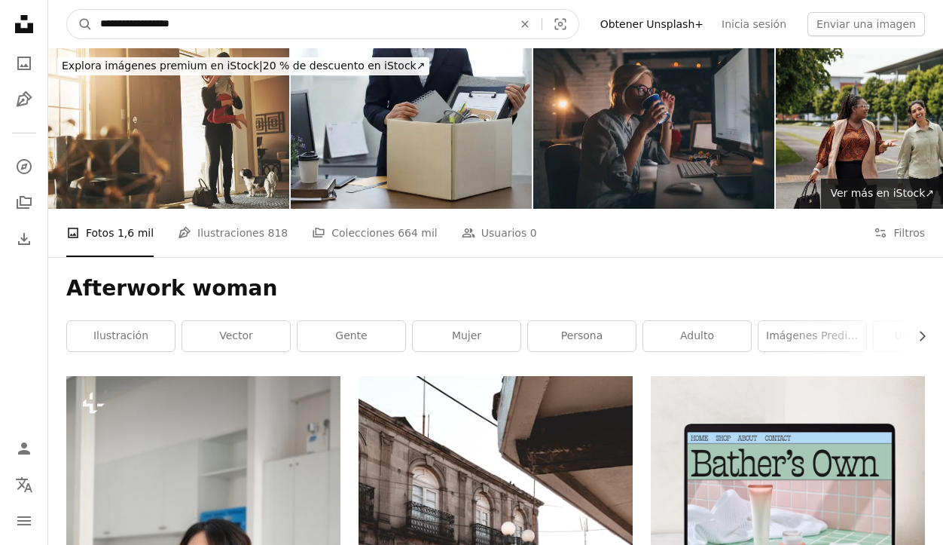
type input "**********"
click at [80, 24] on button "A magnifying glass" at bounding box center [80, 24] width 26 height 29
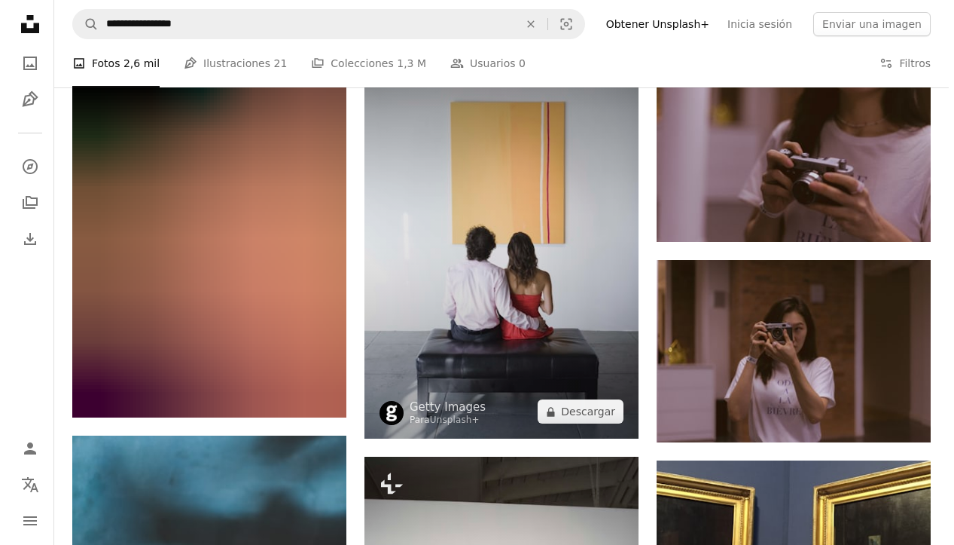
scroll to position [1383, 0]
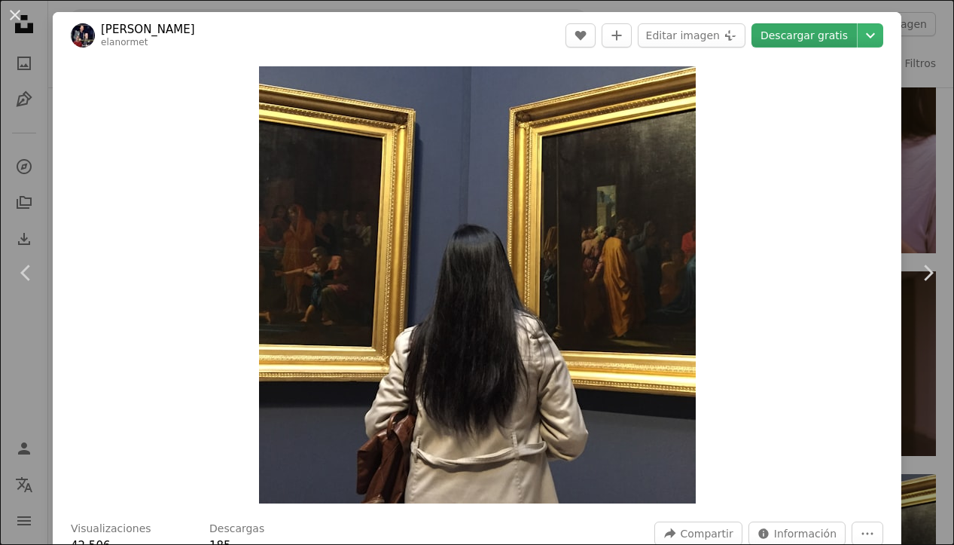
click at [804, 35] on link "Descargar gratis" at bounding box center [804, 35] width 105 height 24
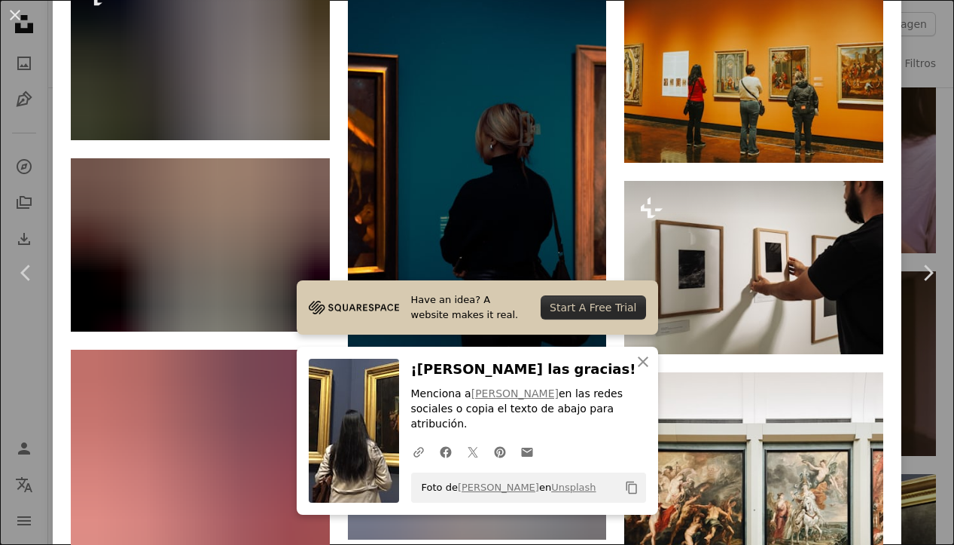
scroll to position [3149, 0]
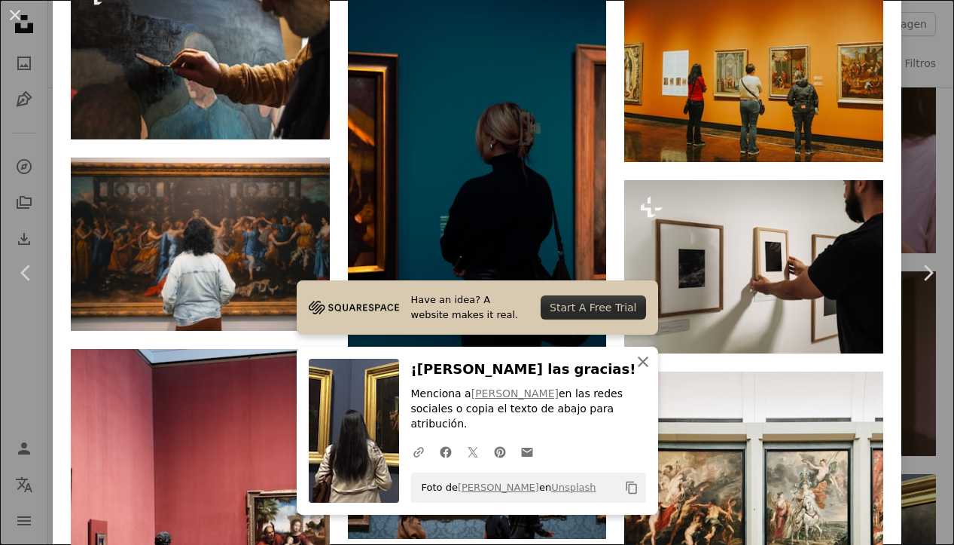
click at [643, 365] on icon "button" at bounding box center [643, 361] width 11 height 11
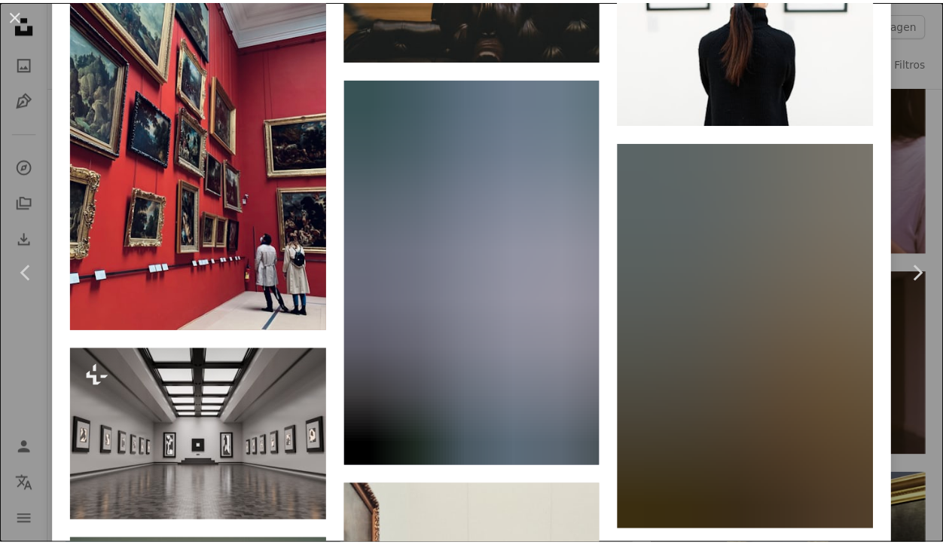
scroll to position [461, 0]
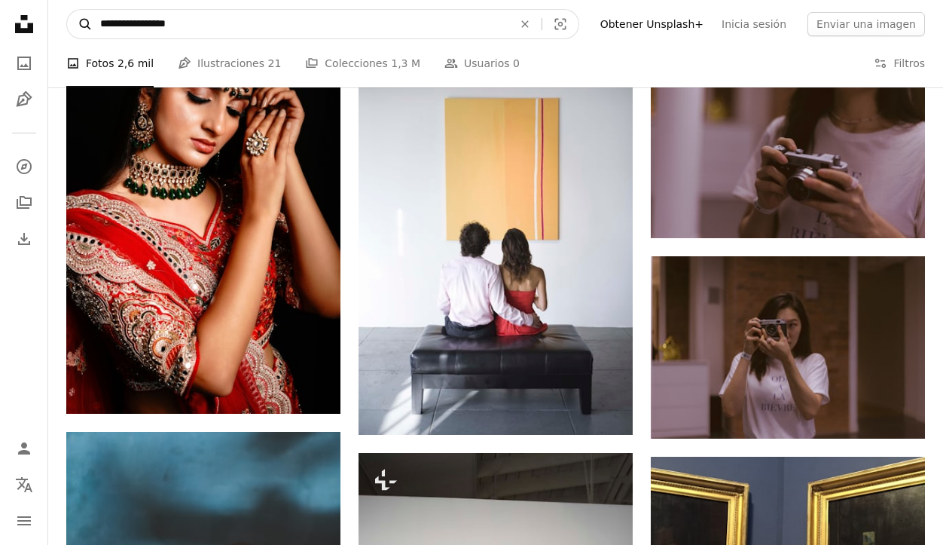
drag, startPoint x: 234, startPoint y: 26, endPoint x: 91, endPoint y: 26, distance: 143.1
click at [91, 26] on form "**********" at bounding box center [322, 24] width 513 height 30
type input "**********"
click at [80, 24] on button "A magnifying glass" at bounding box center [80, 24] width 26 height 29
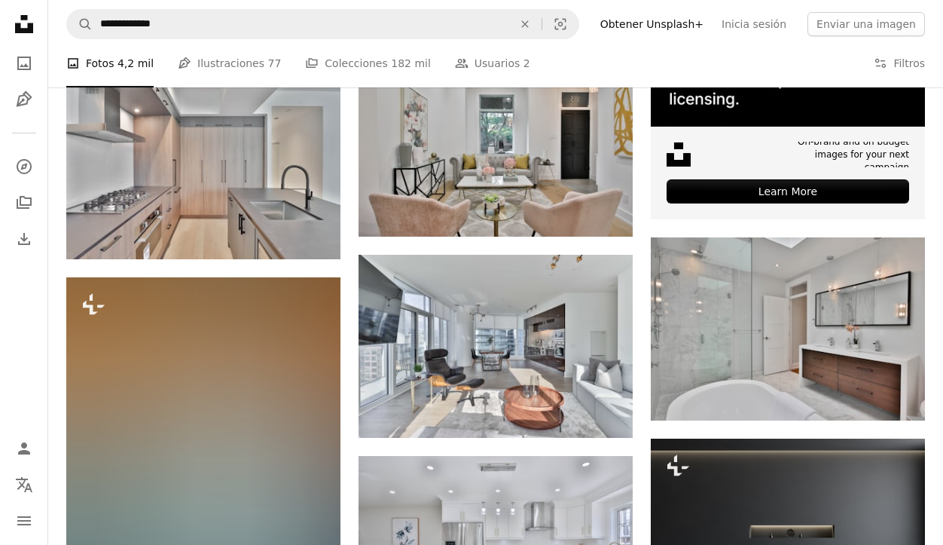
scroll to position [527, 0]
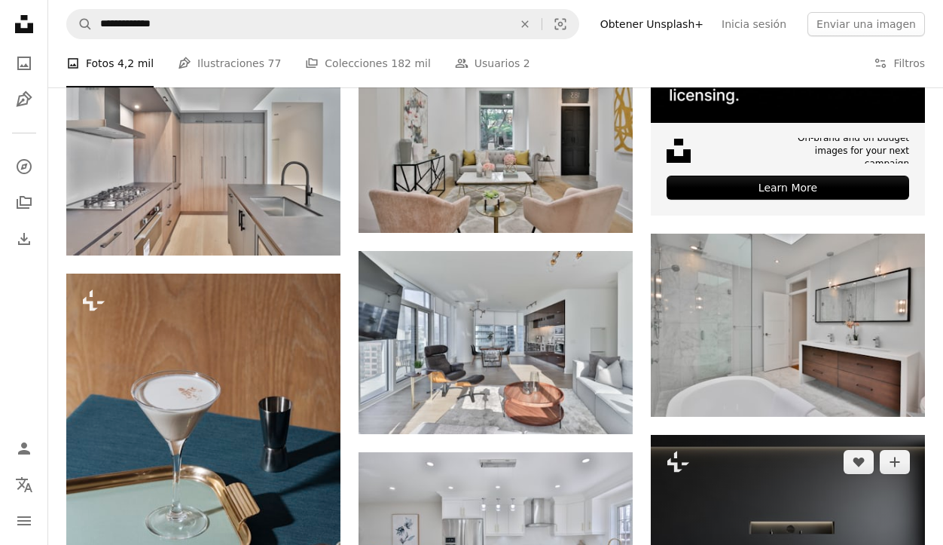
click at [767, 435] on img at bounding box center [788, 526] width 274 height 183
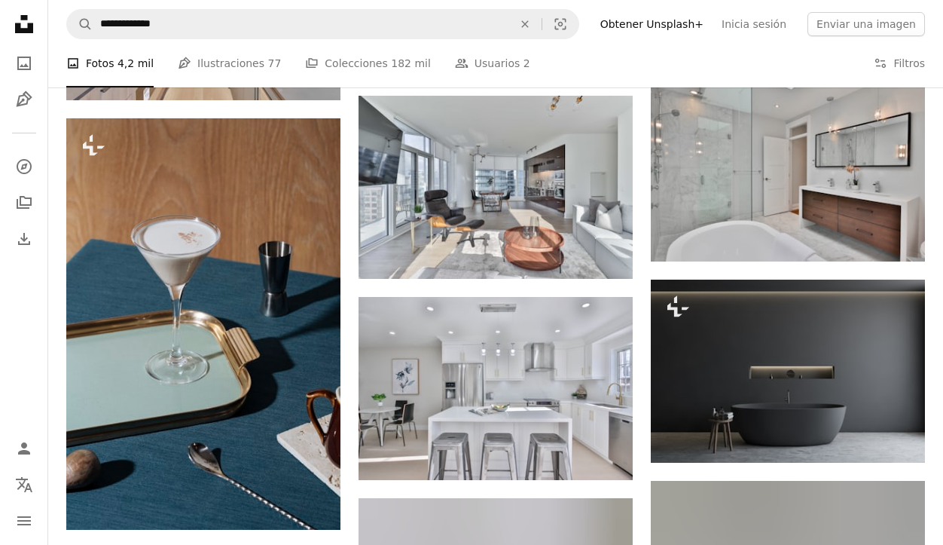
scroll to position [683, 0]
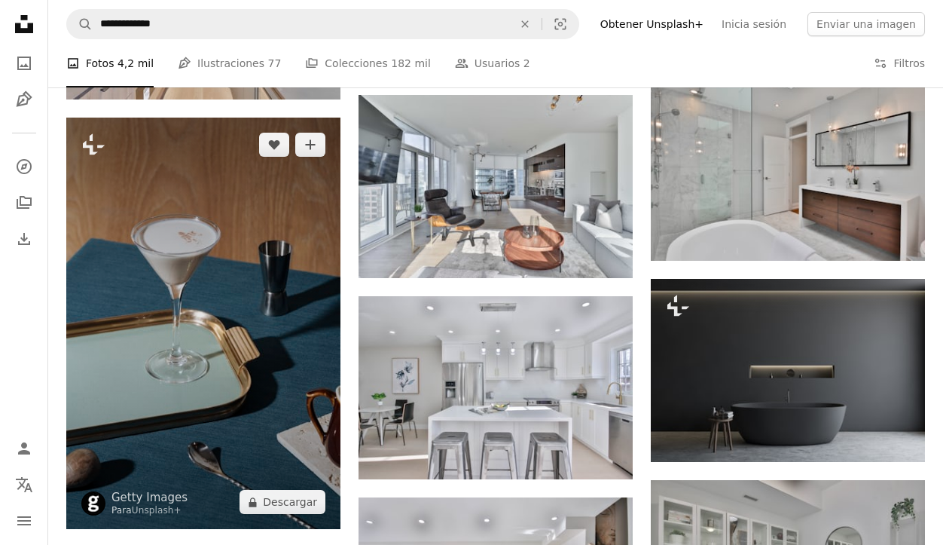
click at [286, 204] on img at bounding box center [203, 322] width 274 height 411
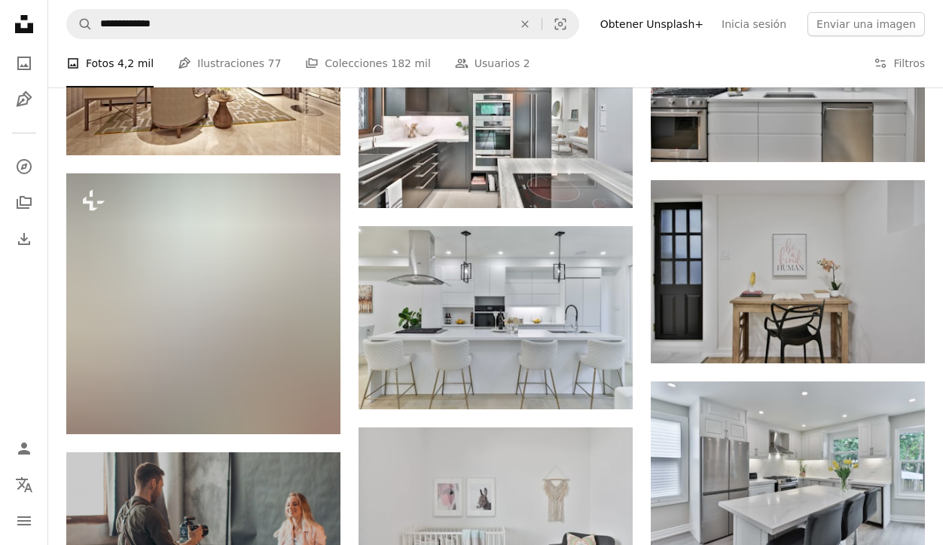
scroll to position [2595, 0]
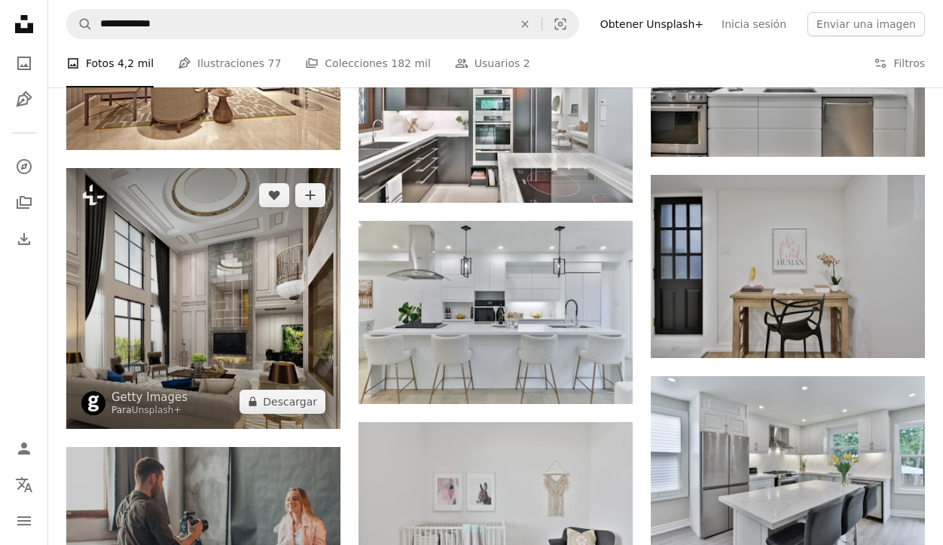
click at [257, 255] on img at bounding box center [203, 298] width 274 height 261
click at [235, 305] on img at bounding box center [203, 298] width 274 height 261
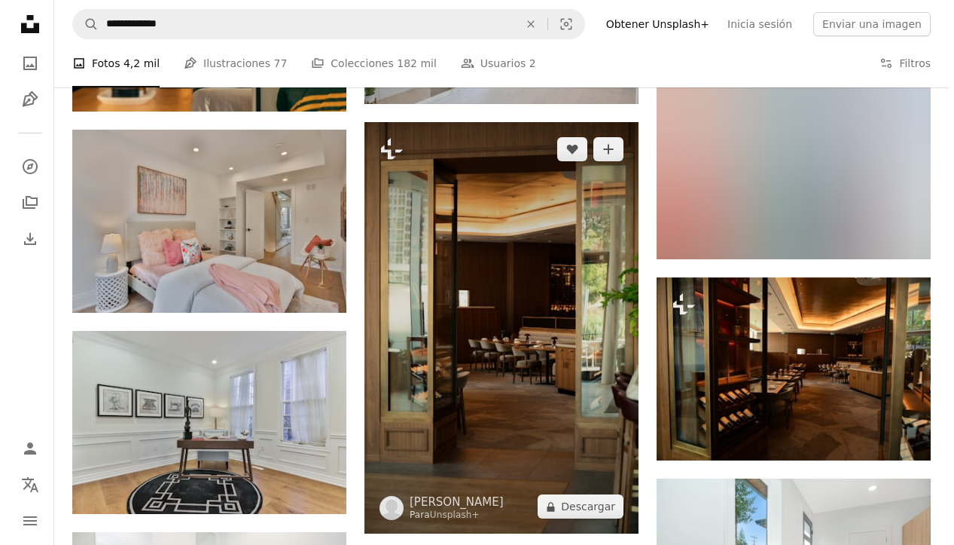
scroll to position [3498, 0]
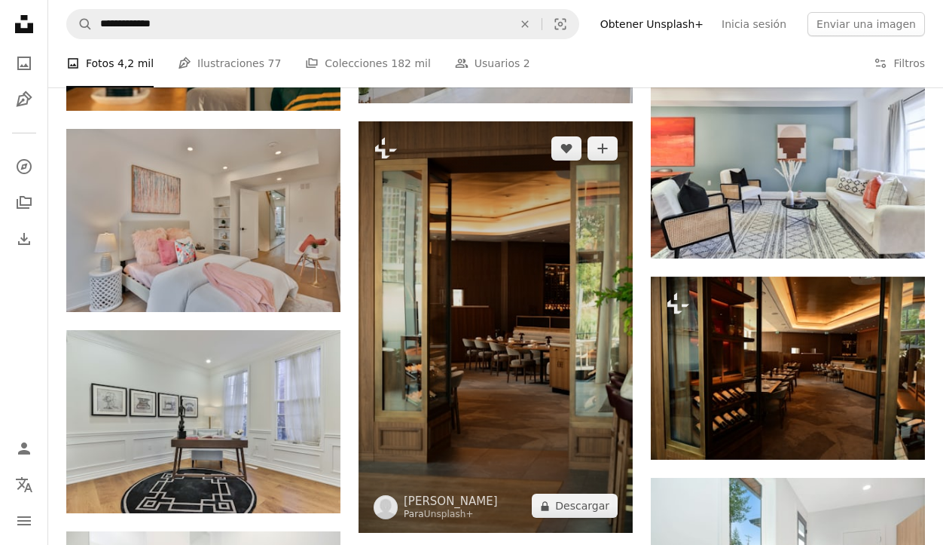
click at [507, 307] on img at bounding box center [495, 326] width 274 height 411
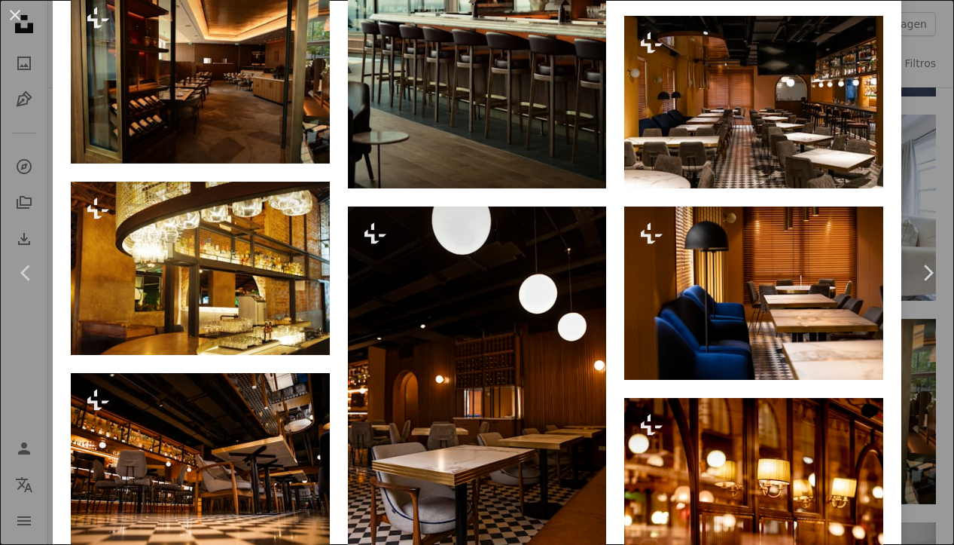
scroll to position [1874, 0]
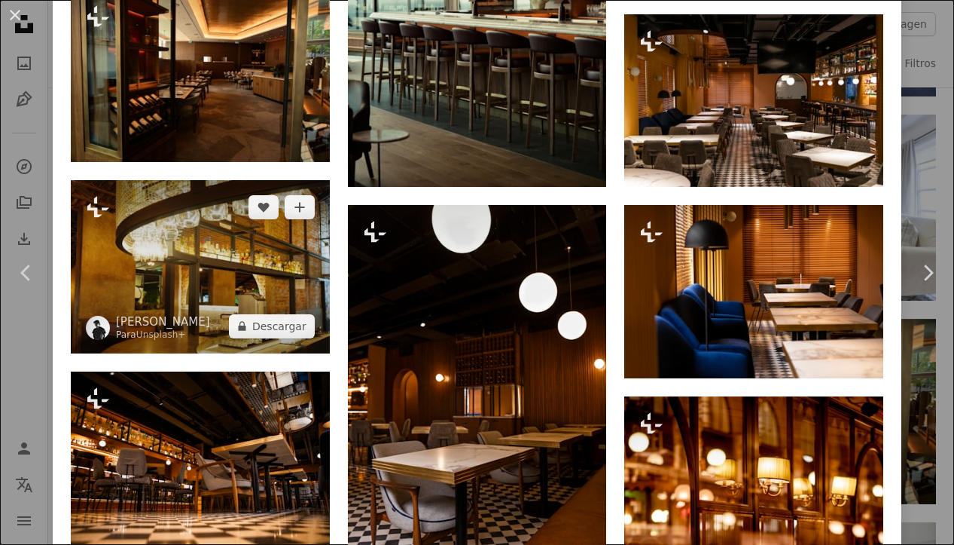
click at [231, 240] on img at bounding box center [200, 266] width 259 height 172
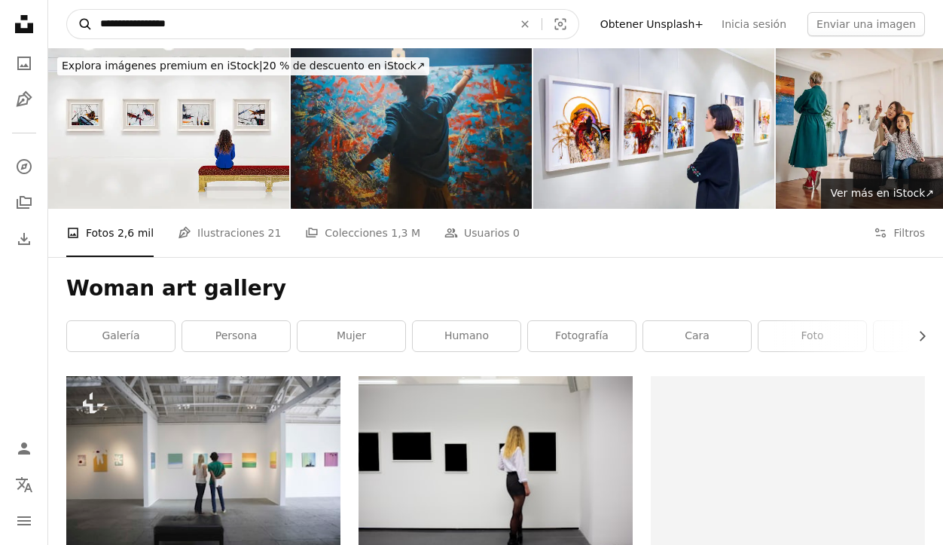
drag, startPoint x: 221, startPoint y: 16, endPoint x: 90, endPoint y: 19, distance: 131.1
click at [90, 19] on form "**********" at bounding box center [322, 24] width 513 height 30
drag, startPoint x: 201, startPoint y: 26, endPoint x: 93, endPoint y: 23, distance: 107.7
click at [93, 23] on input "**********" at bounding box center [301, 24] width 416 height 29
type input "**********"
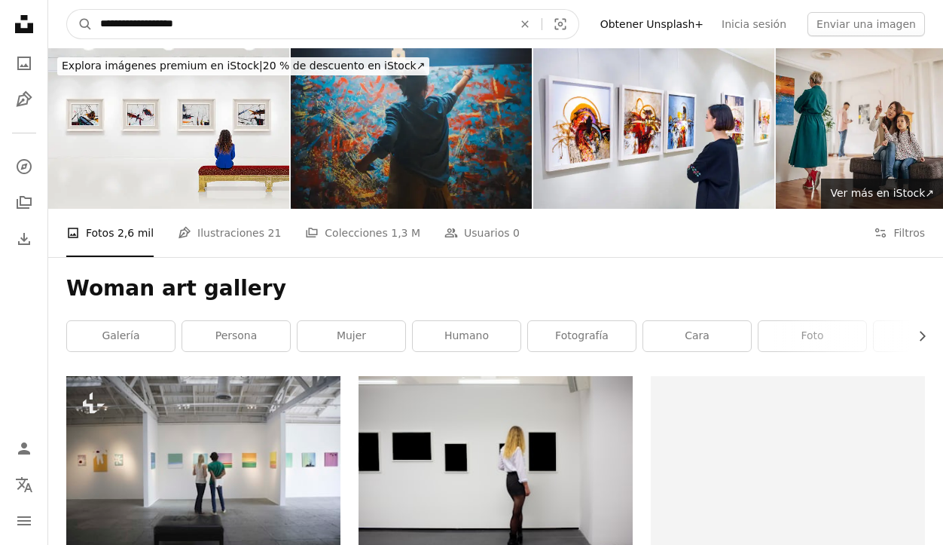
click at [80, 24] on button "A magnifying glass" at bounding box center [80, 24] width 26 height 29
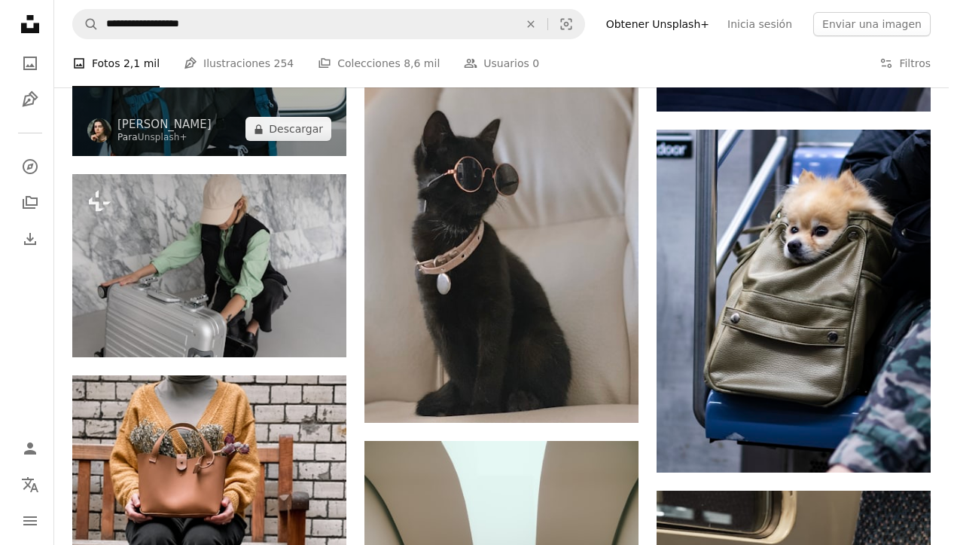
scroll to position [1063, 0]
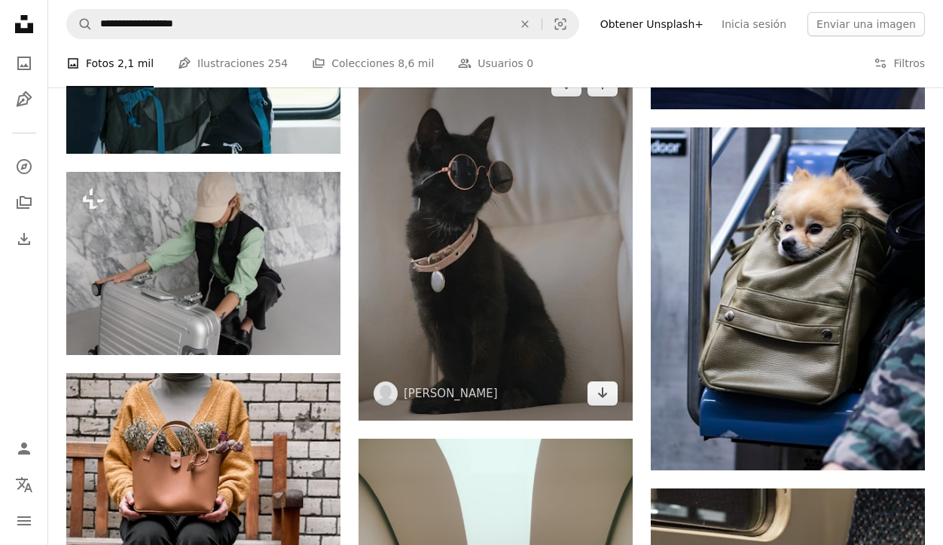
click at [474, 227] on img at bounding box center [495, 238] width 274 height 362
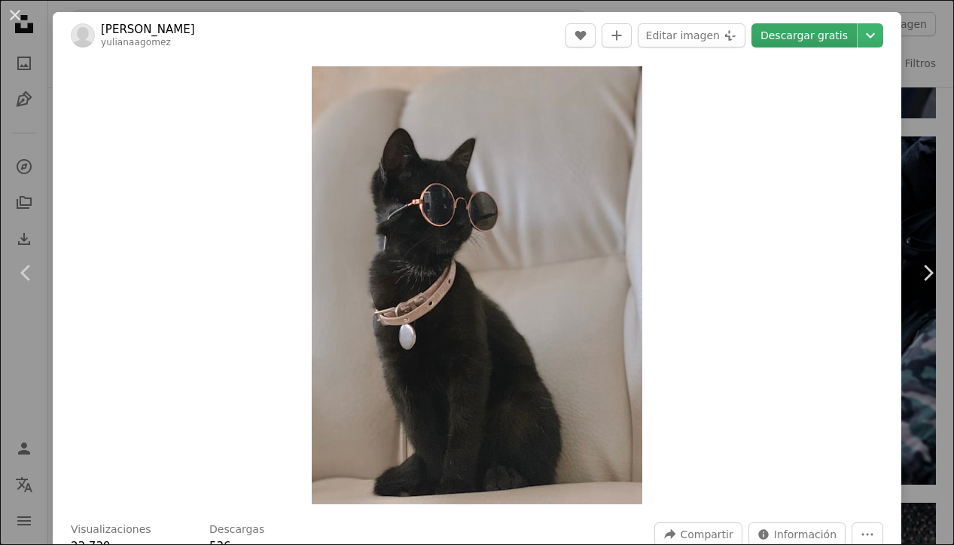
click at [785, 33] on link "Descargar gratis" at bounding box center [804, 35] width 105 height 24
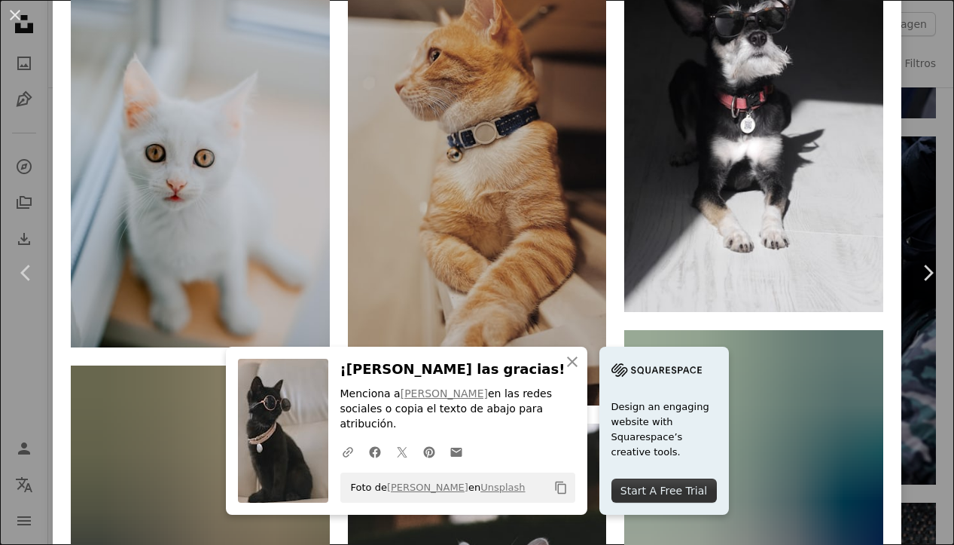
scroll to position [2528, 0]
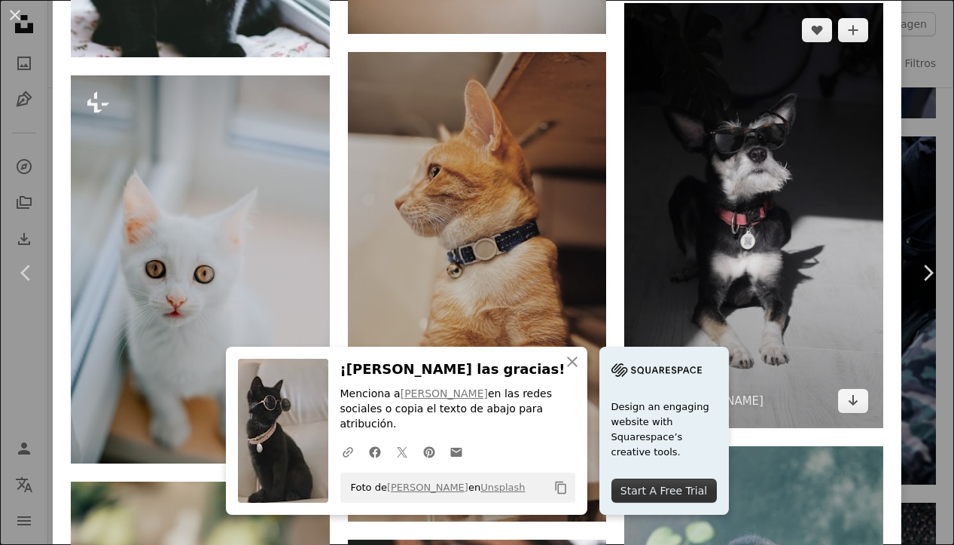
click at [696, 111] on img at bounding box center [753, 215] width 259 height 425
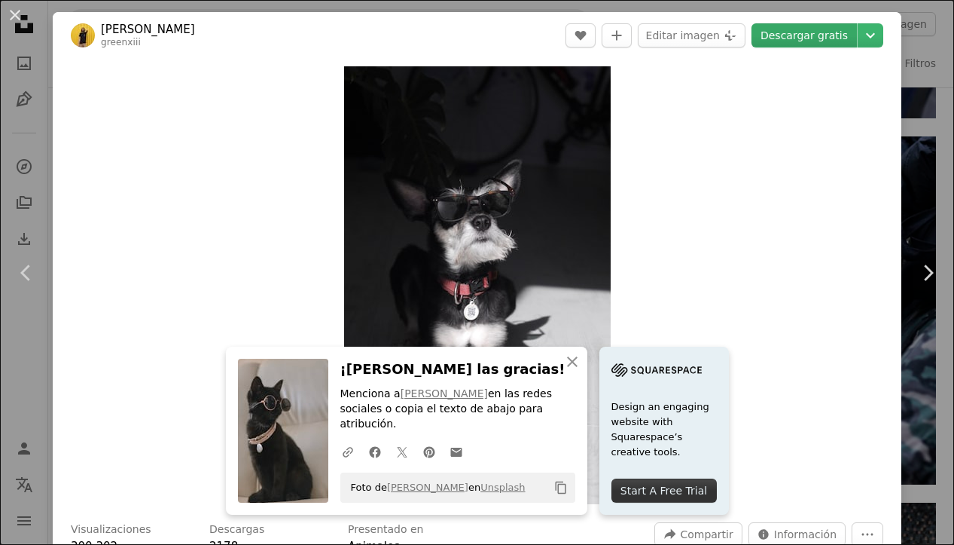
click at [781, 38] on link "Descargar gratis" at bounding box center [804, 35] width 105 height 24
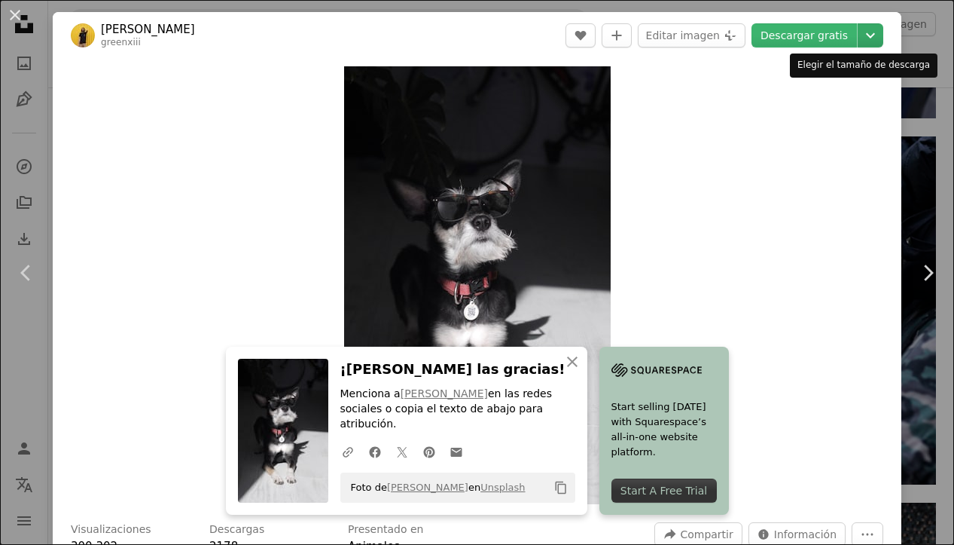
click at [866, 35] on icon "Elegir el tamaño de descarga" at bounding box center [870, 35] width 9 height 5
click at [910, 79] on dialog "An X shape Chevron left Chevron right An X shape Cerrar ¡Dale las gracias! Menc…" at bounding box center [477, 272] width 954 height 545
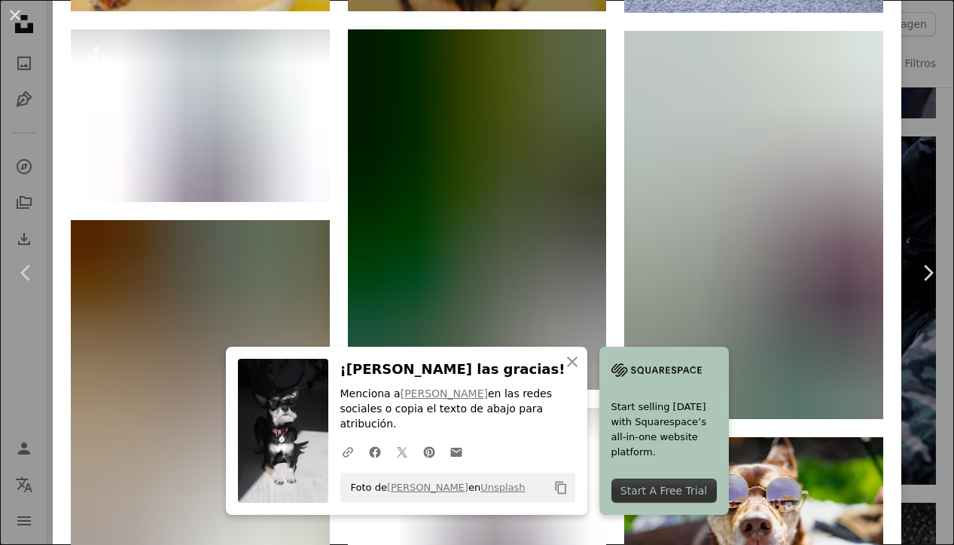
scroll to position [1445, 0]
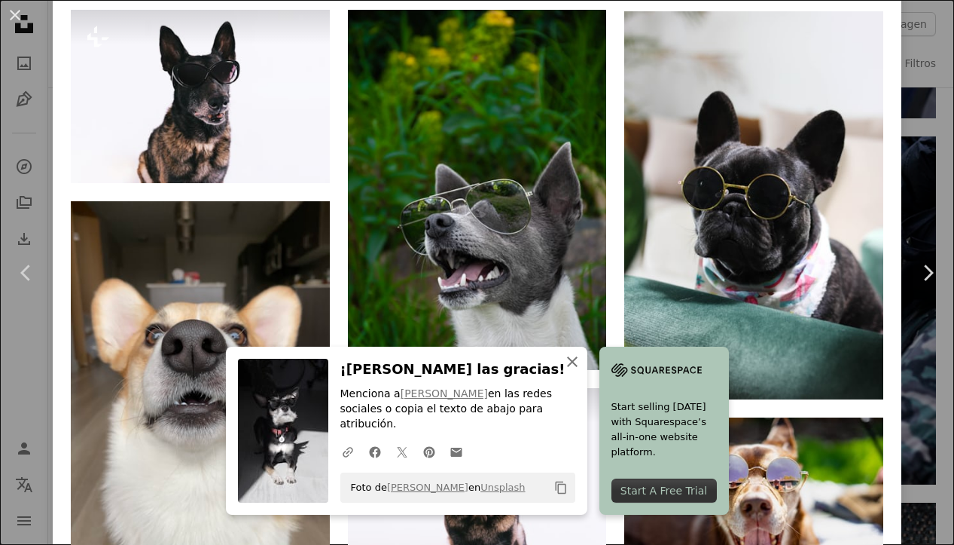
click at [578, 366] on icon "button" at bounding box center [572, 361] width 11 height 11
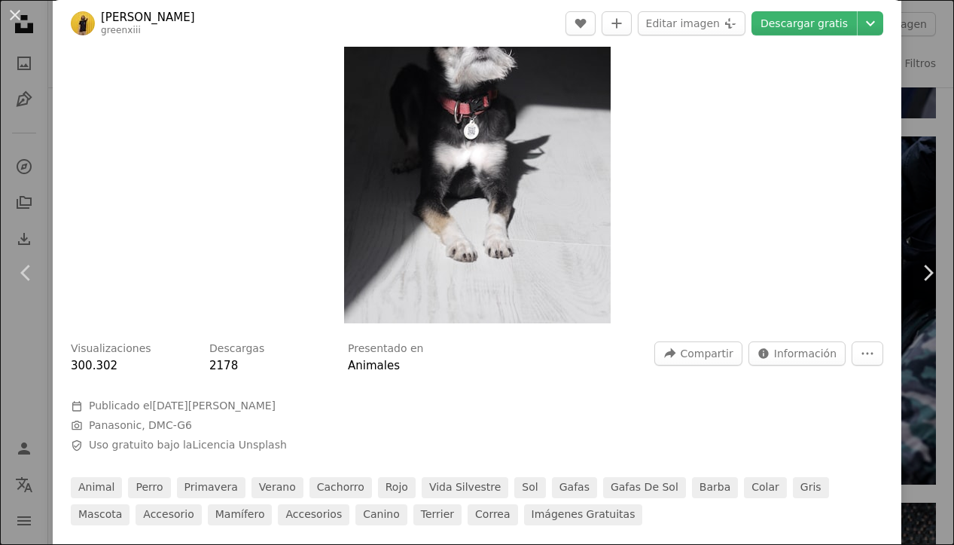
scroll to position [118, 0]
